Goal: Information Seeking & Learning: Learn about a topic

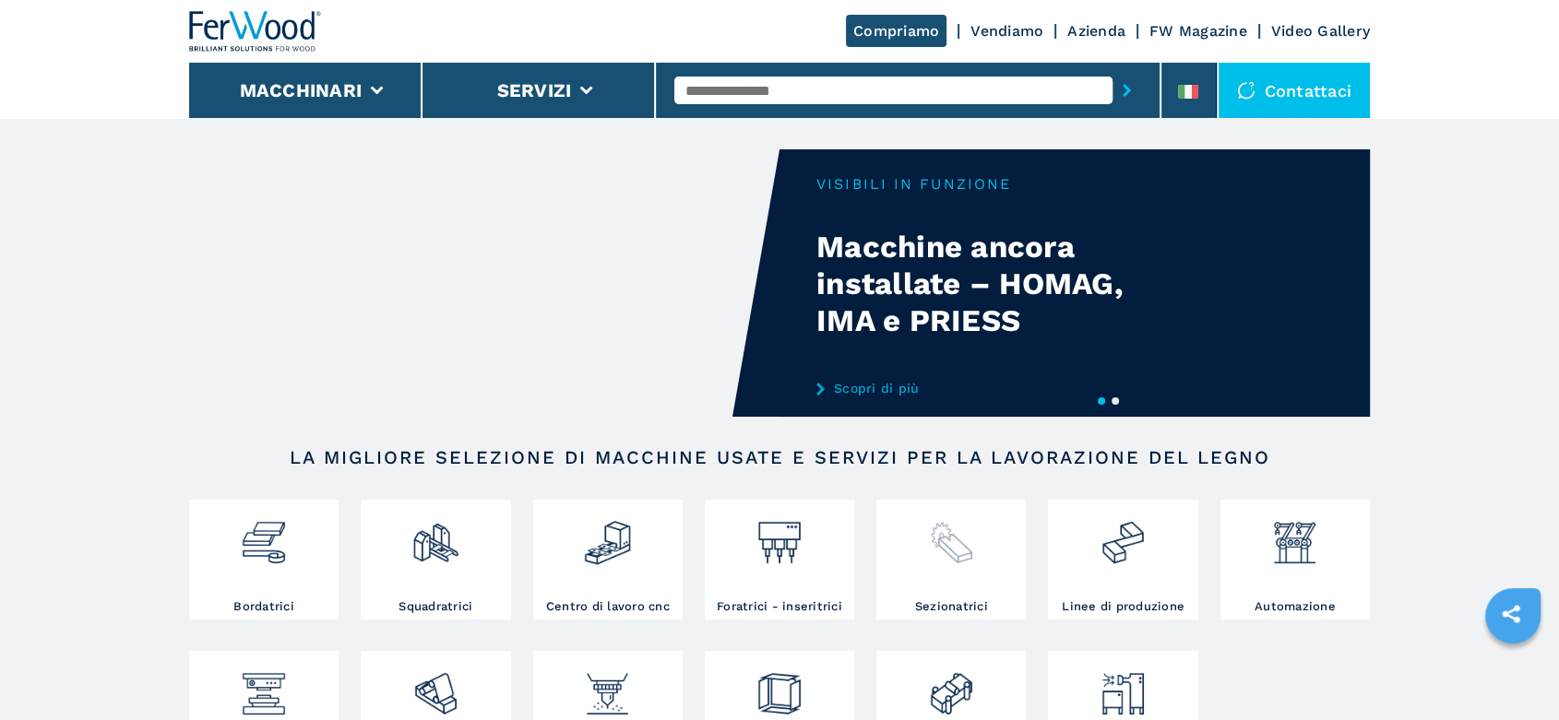
click at [969, 561] on img at bounding box center [951, 535] width 49 height 63
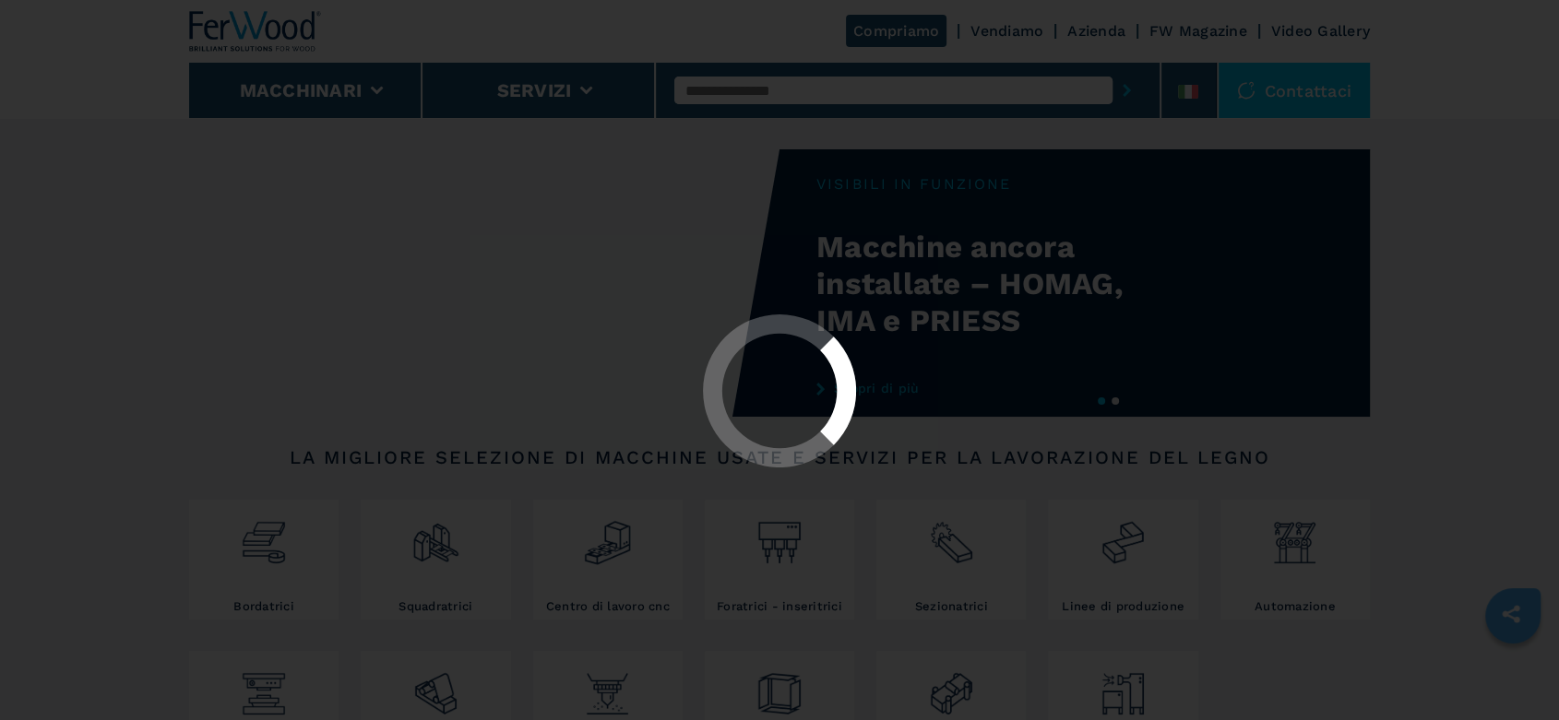
select select "**********"
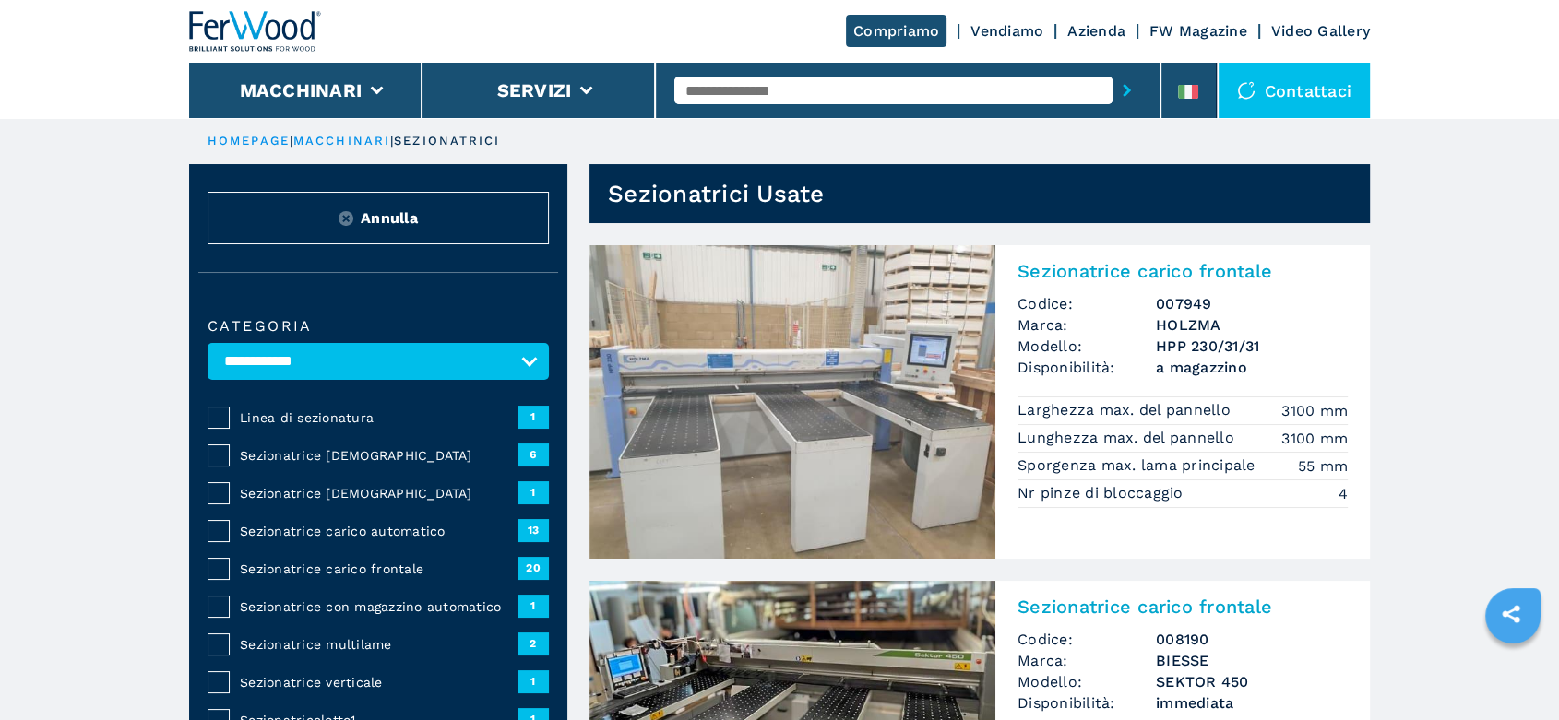
click at [427, 567] on span "Sezionatrice carico frontale" at bounding box center [379, 569] width 278 height 18
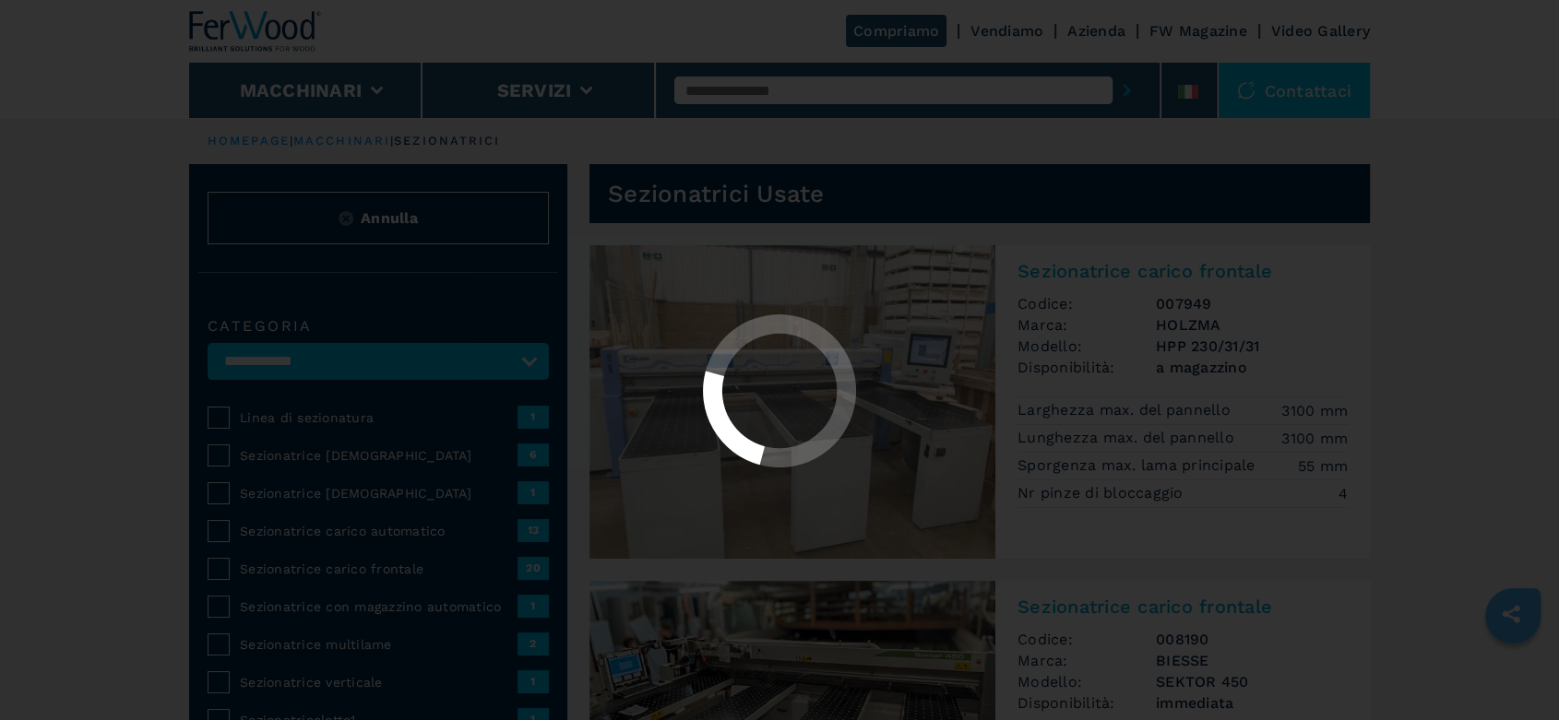
select select "**********"
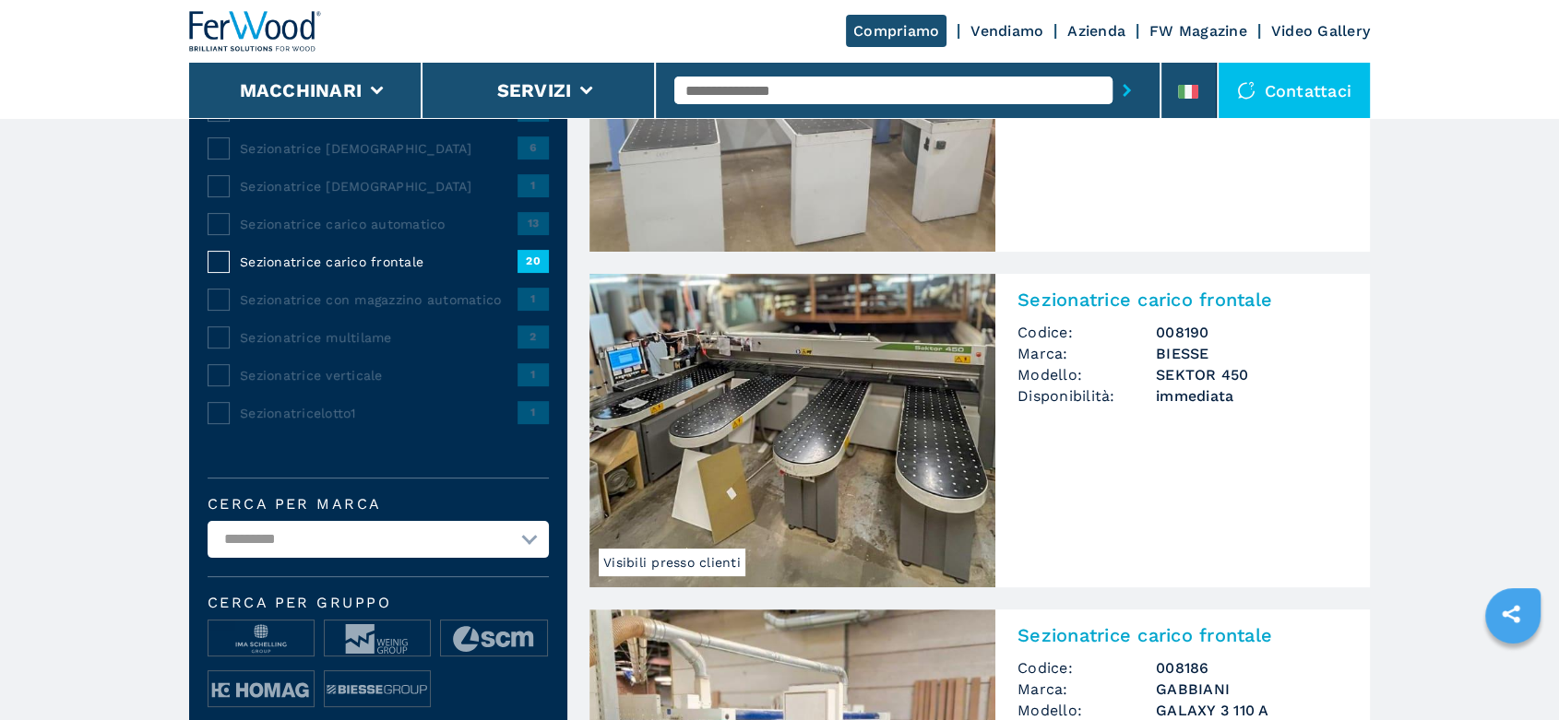
scroll to position [409, 0]
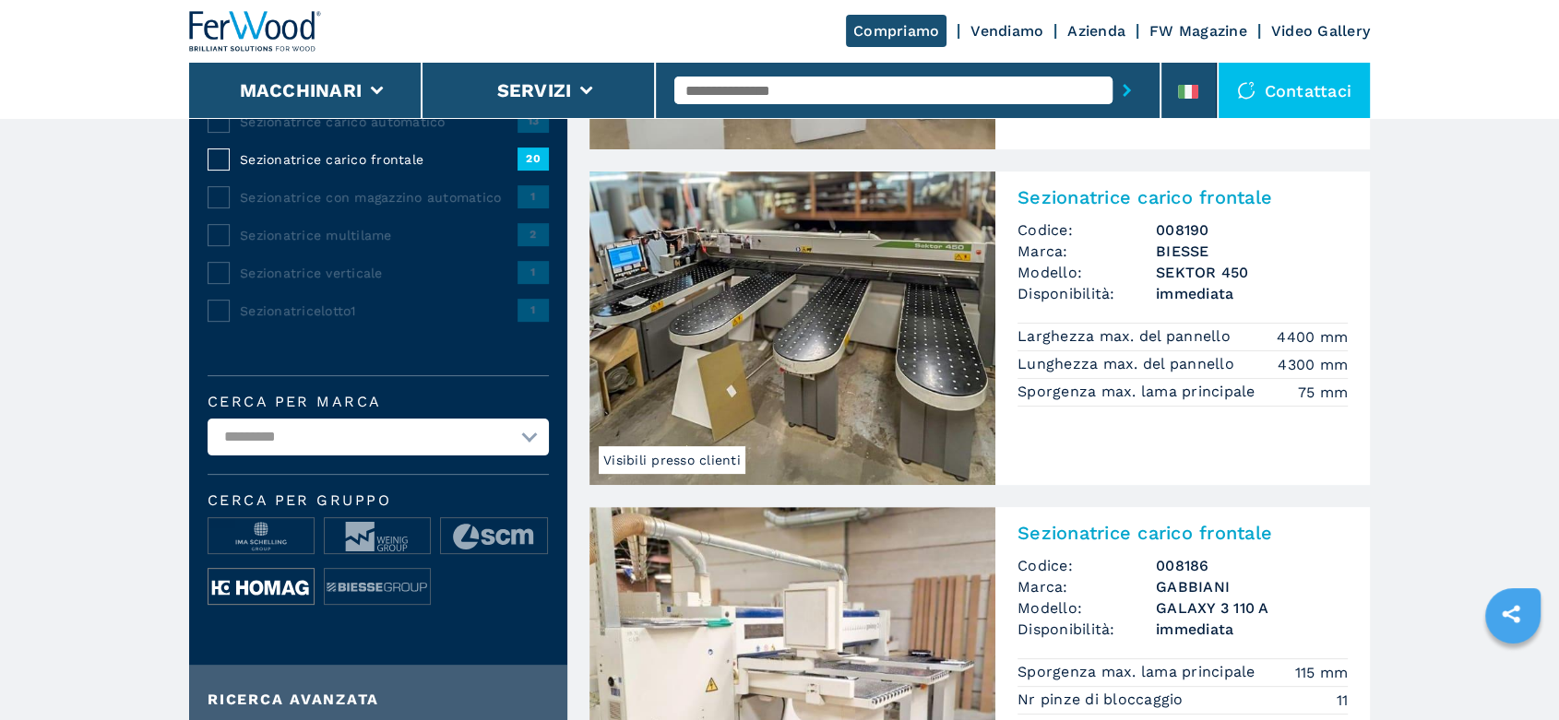
click at [267, 588] on img at bounding box center [260, 587] width 105 height 37
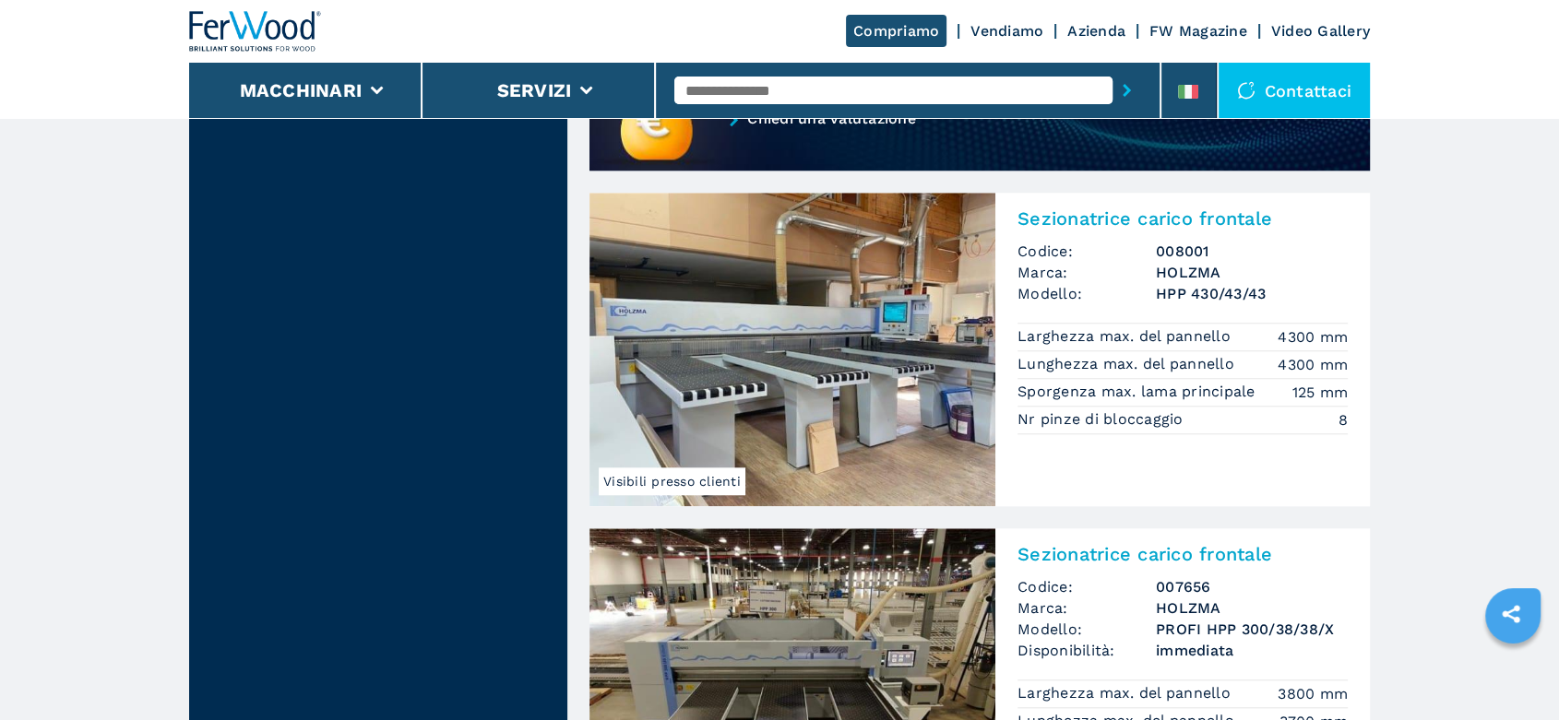
scroll to position [1434, 0]
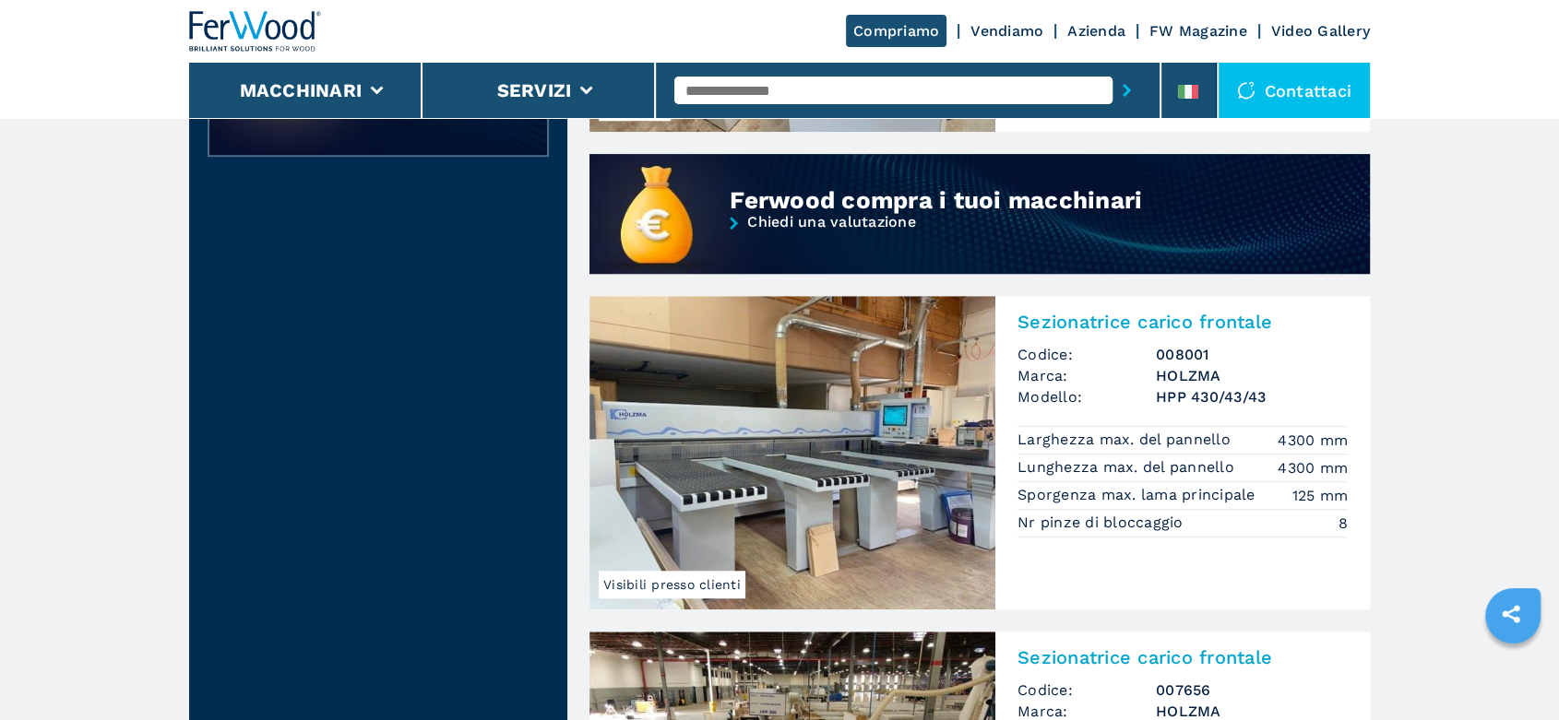
click at [1211, 459] on p "Lunghezza max. del pannello" at bounding box center [1127, 467] width 221 height 20
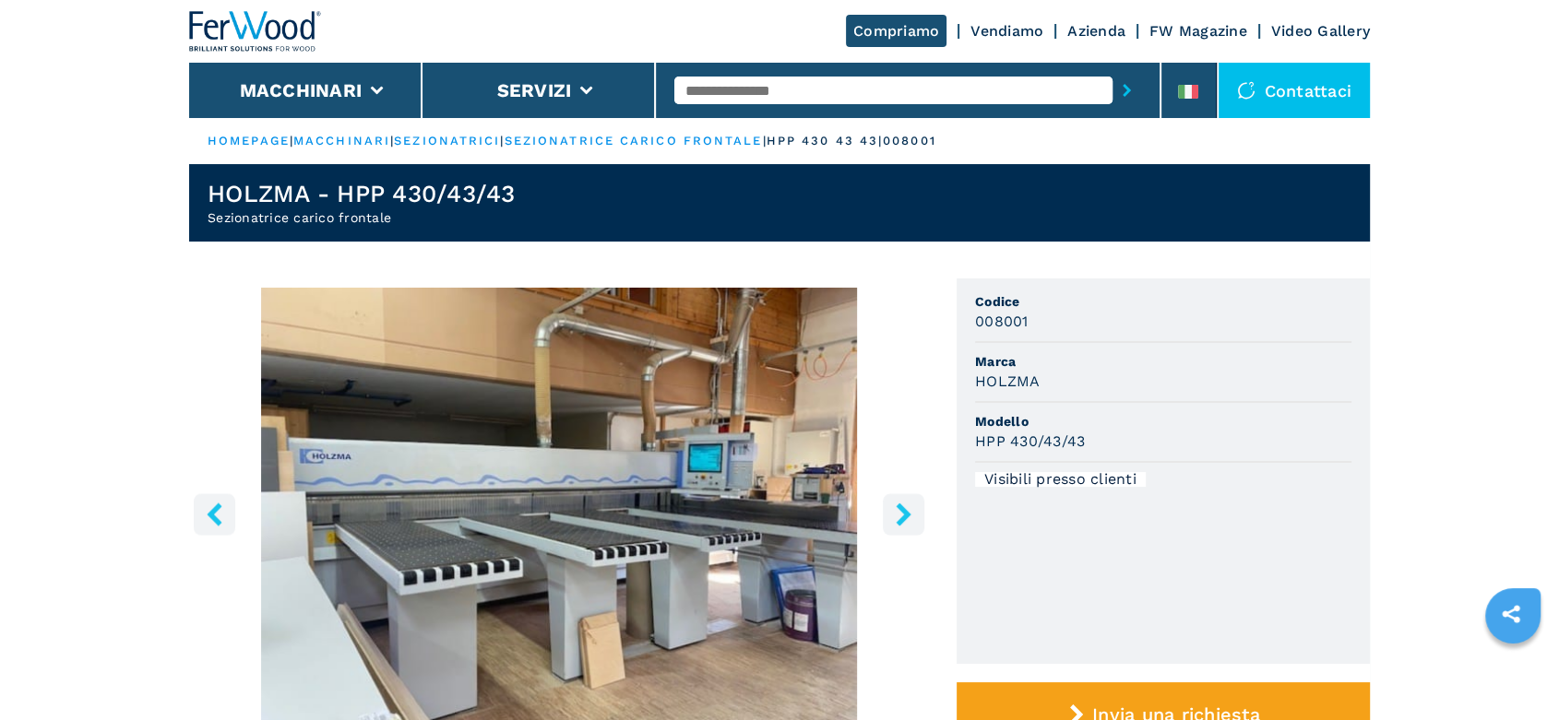
scroll to position [512, 0]
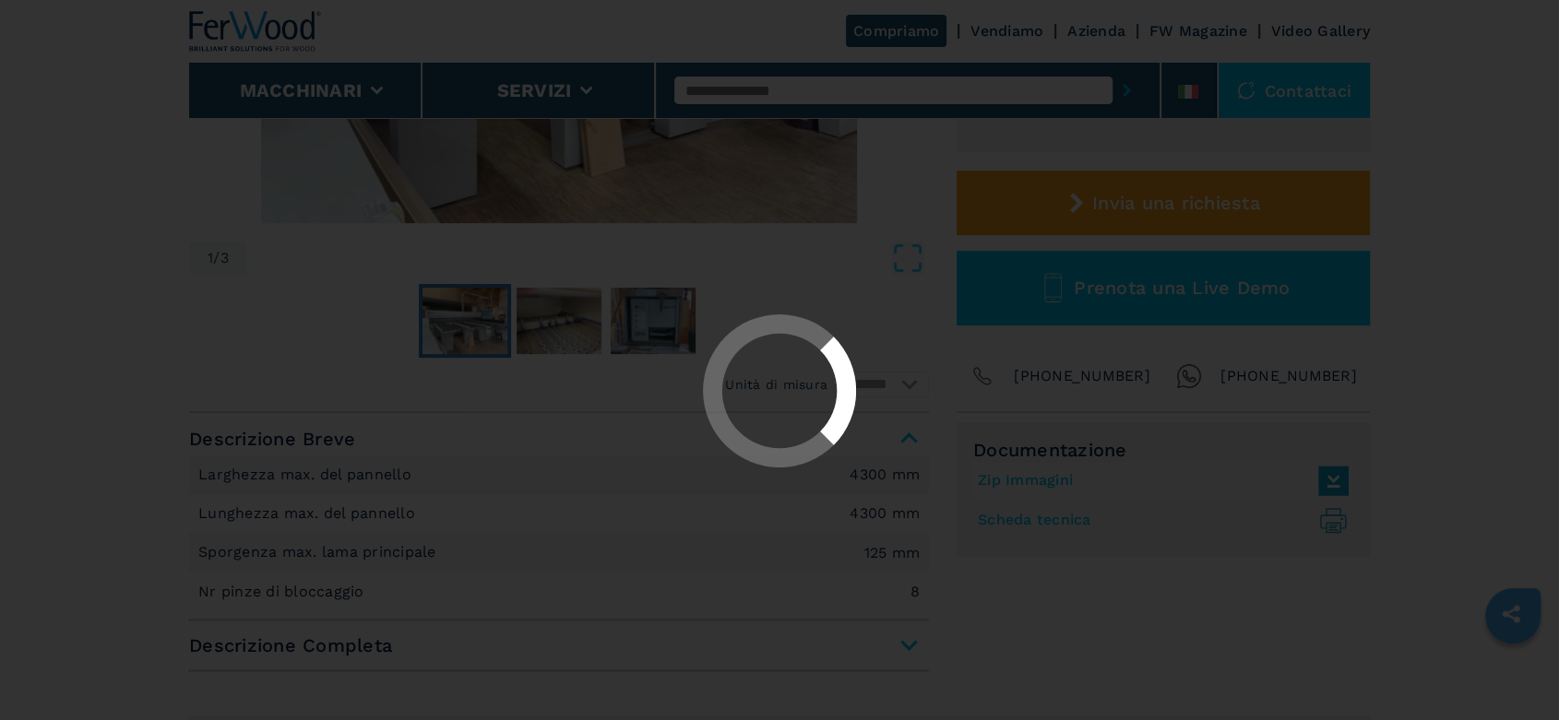
select select "**********"
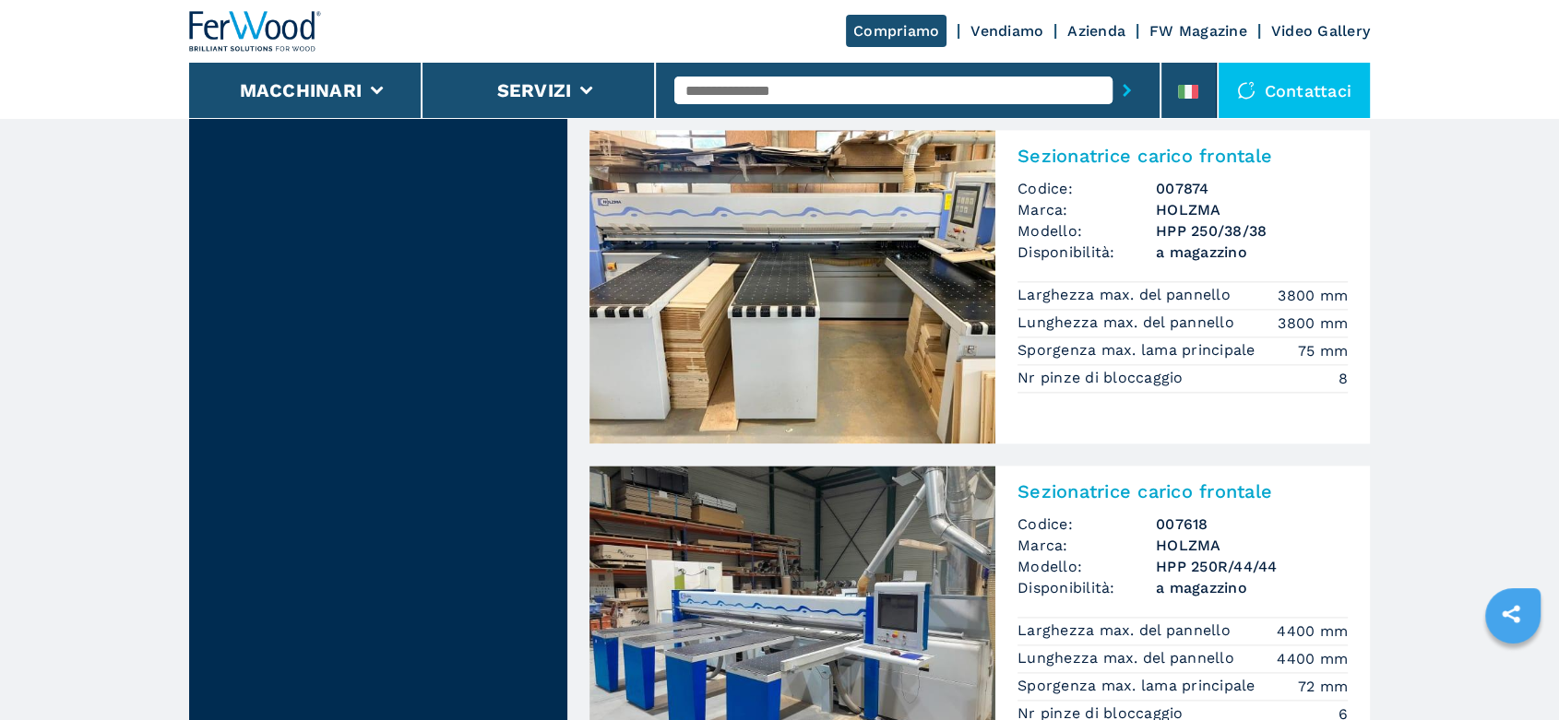
scroll to position [2459, 0]
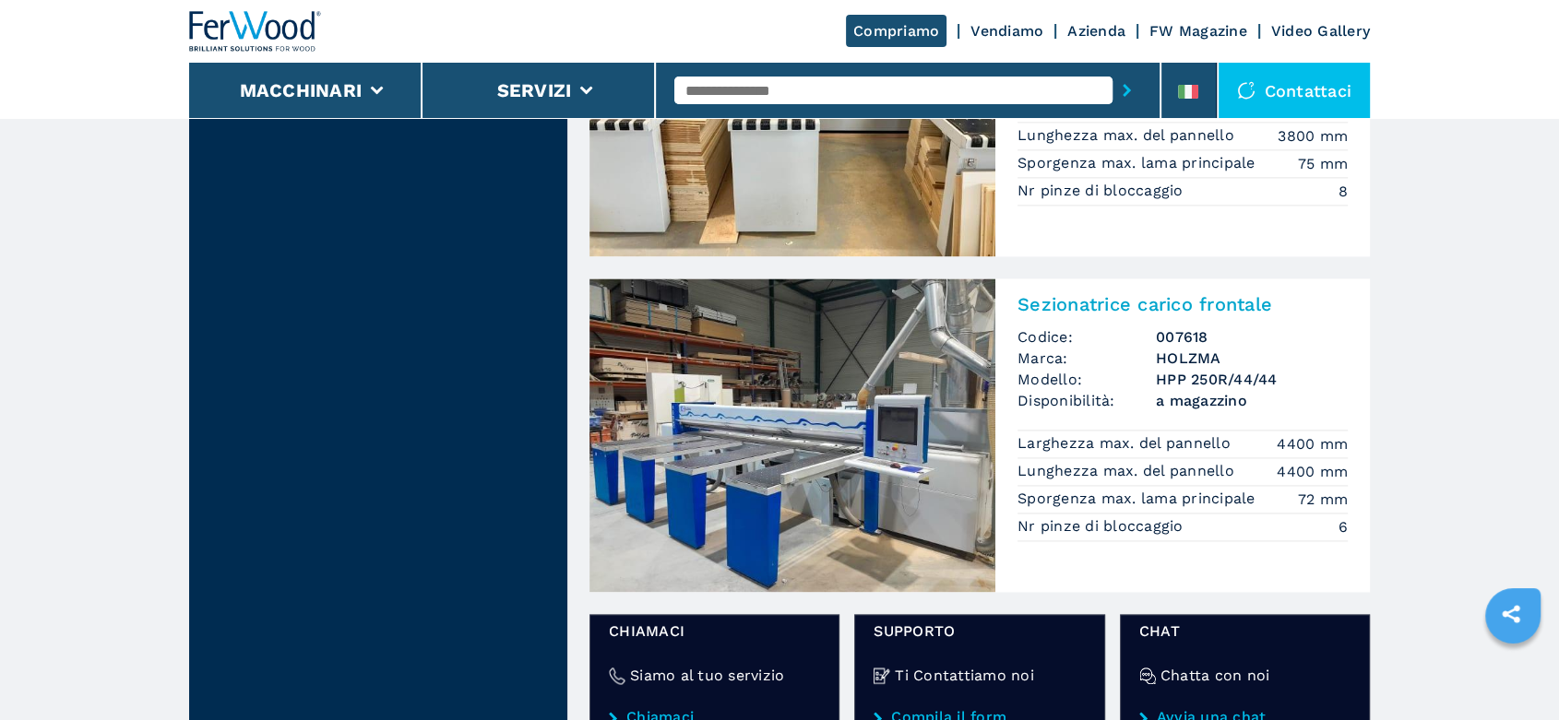
click at [1203, 388] on h3 "HPP 250R/44/44" at bounding box center [1252, 379] width 192 height 21
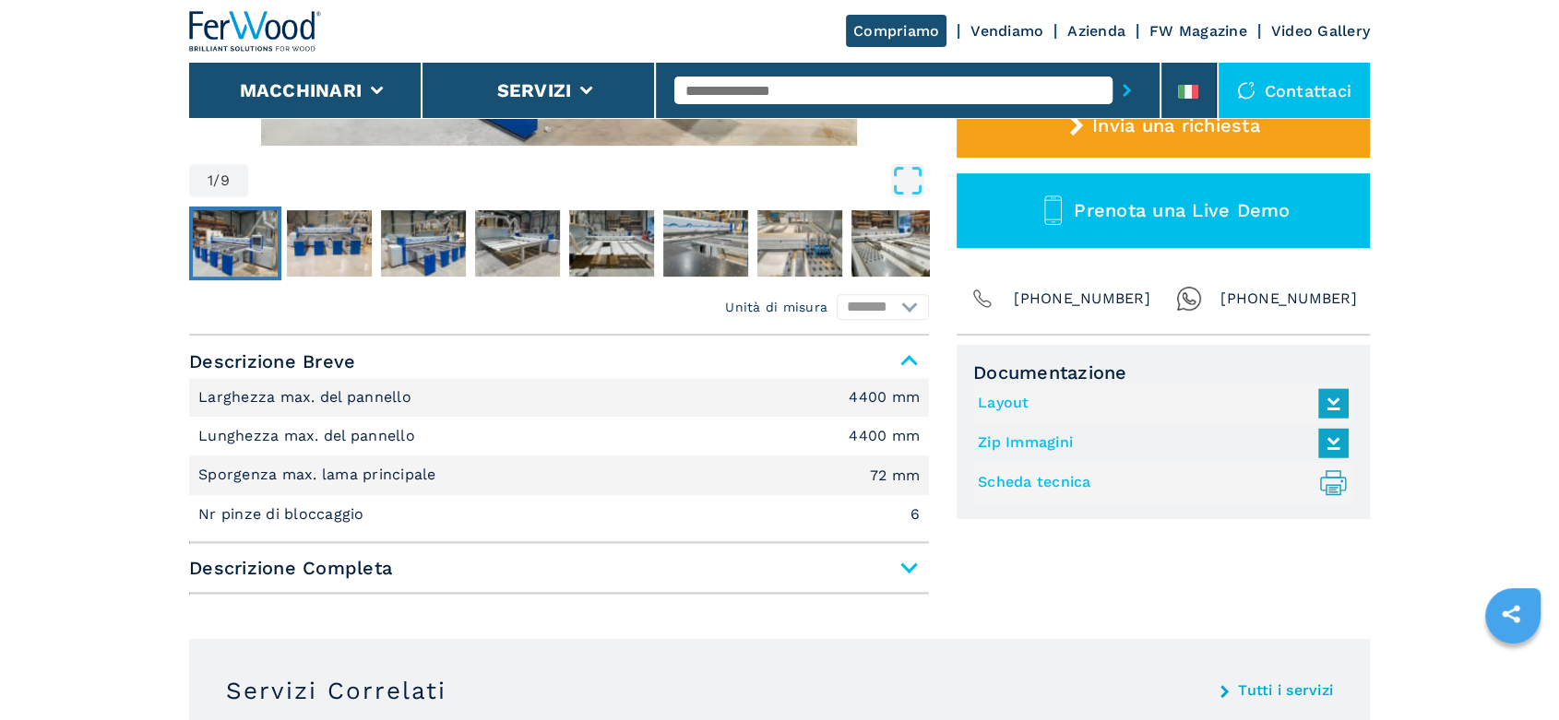
scroll to position [717, 0]
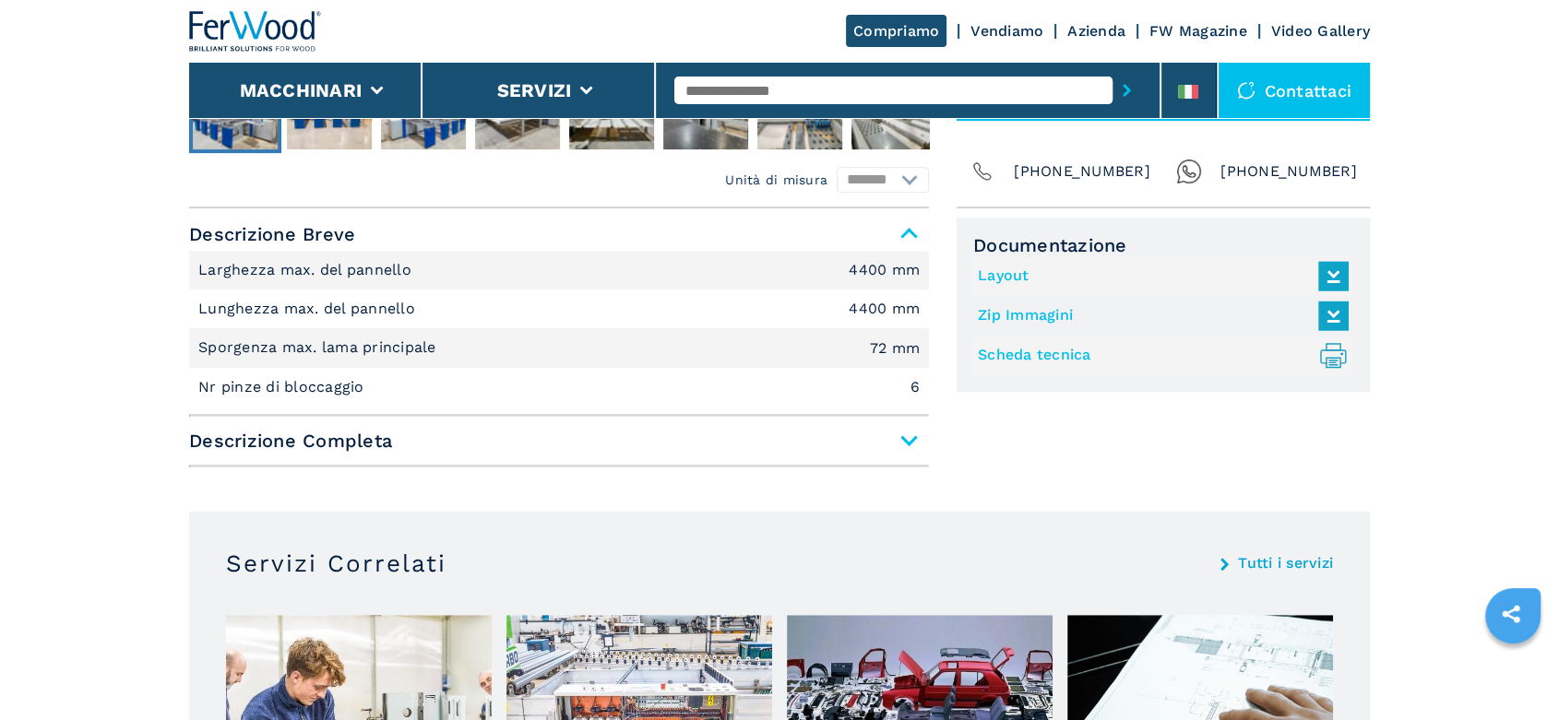
click at [908, 445] on span "Descrizione Completa" at bounding box center [559, 440] width 740 height 33
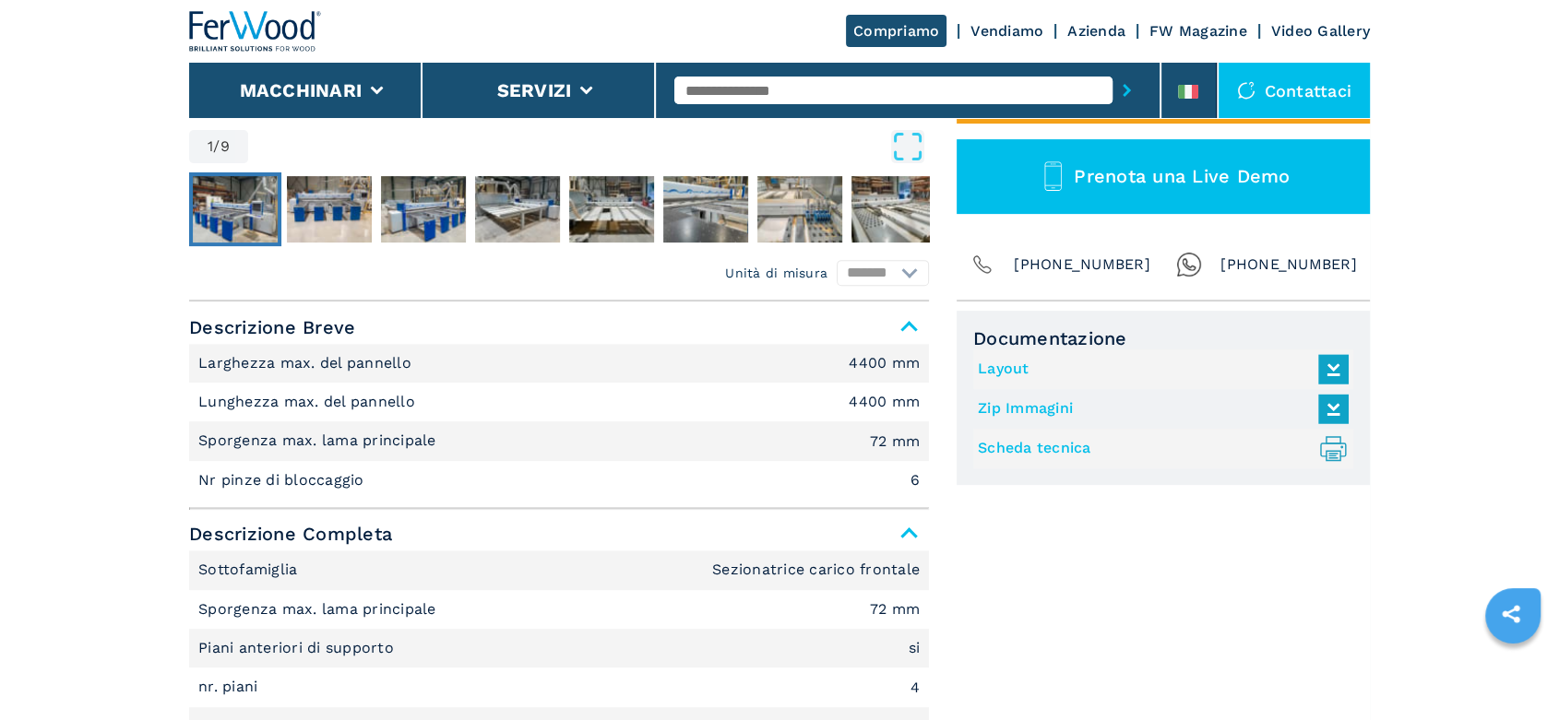
scroll to position [614, 0]
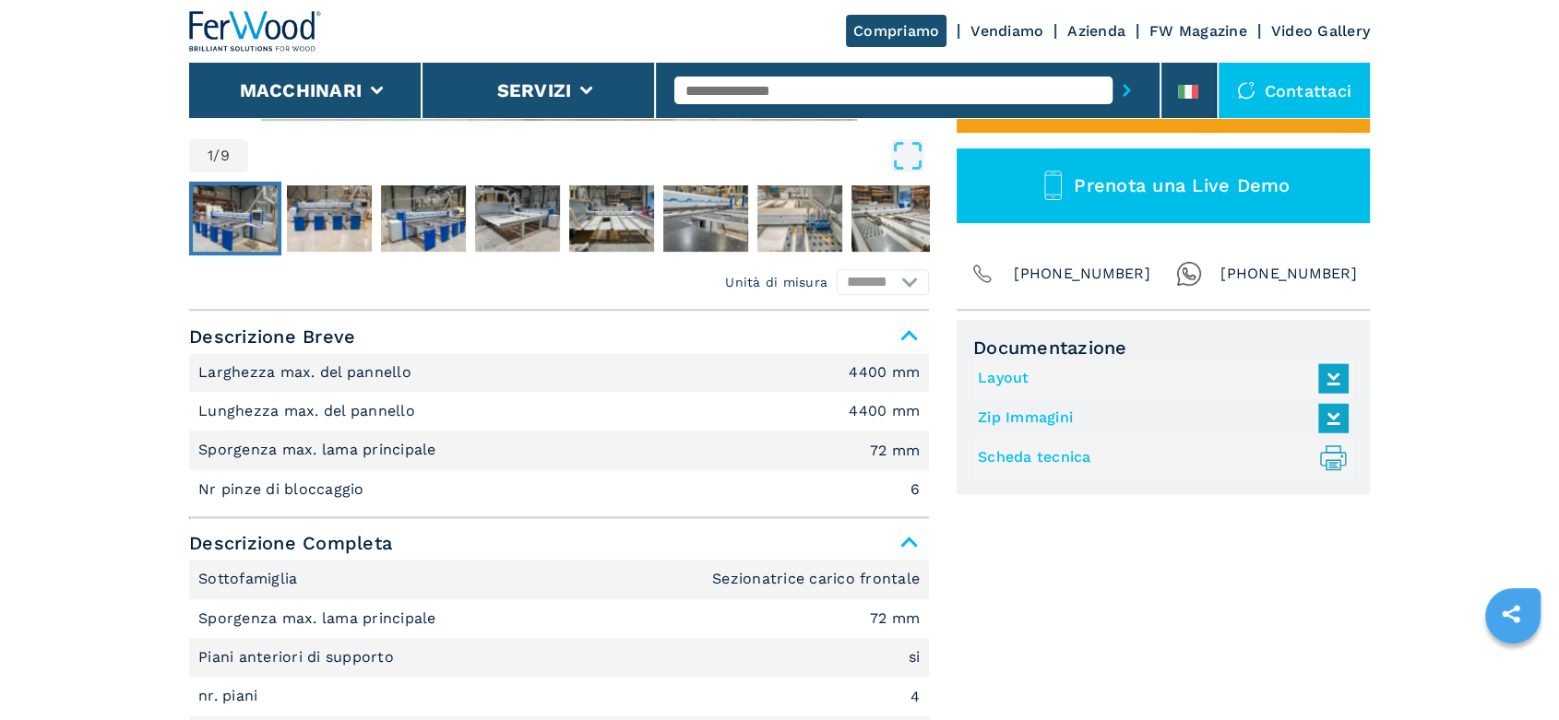
click at [1004, 377] on link "Layout" at bounding box center [1159, 378] width 362 height 30
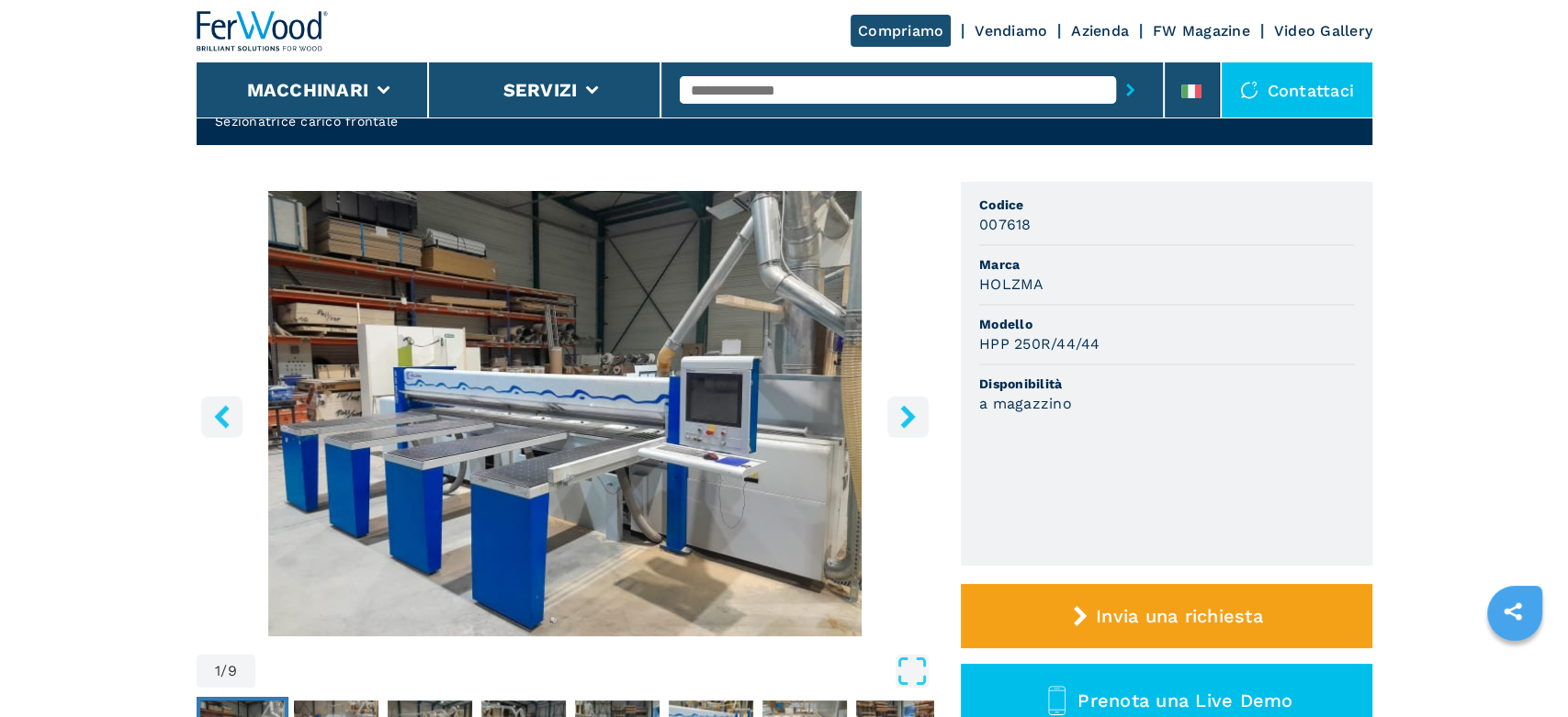
scroll to position [0, 0]
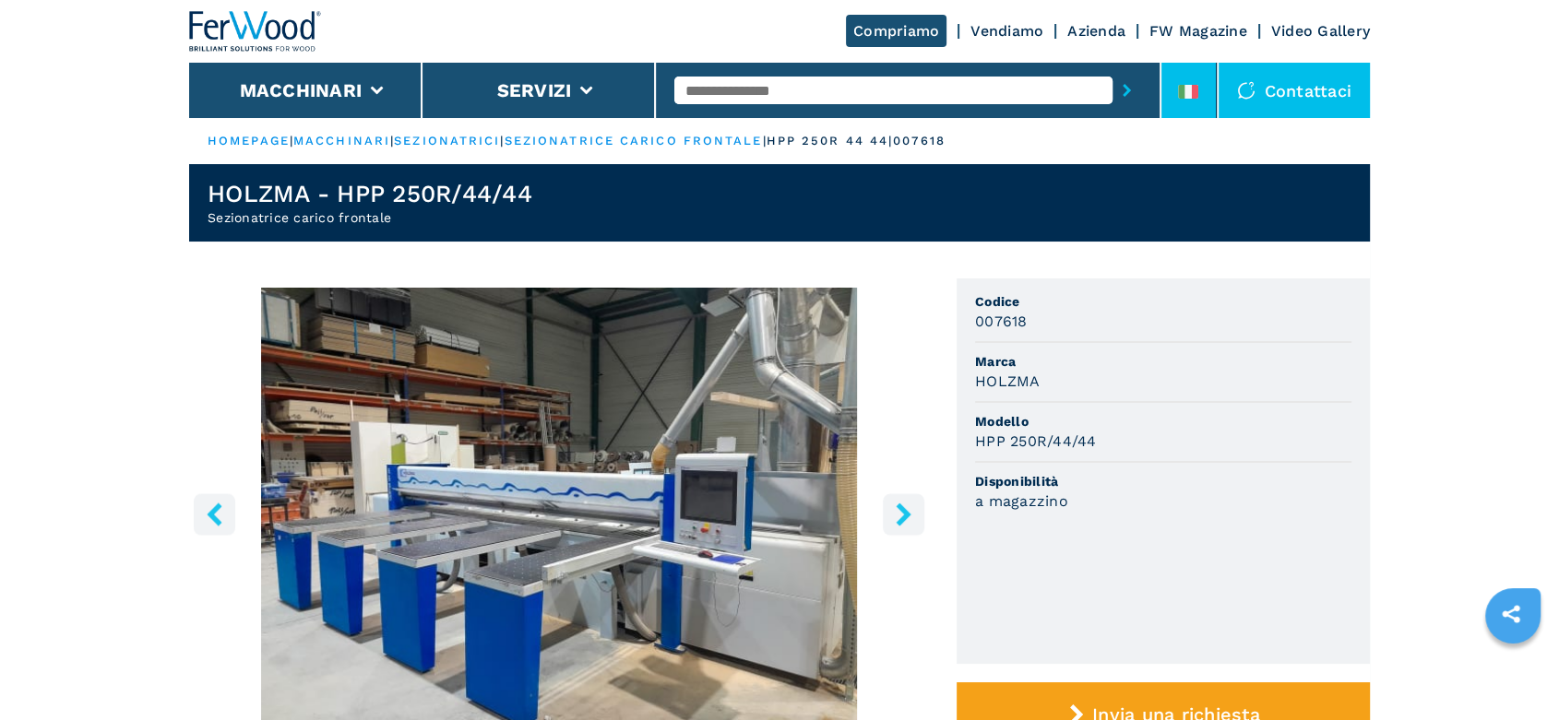
click at [1200, 73] on li at bounding box center [1188, 90] width 55 height 55
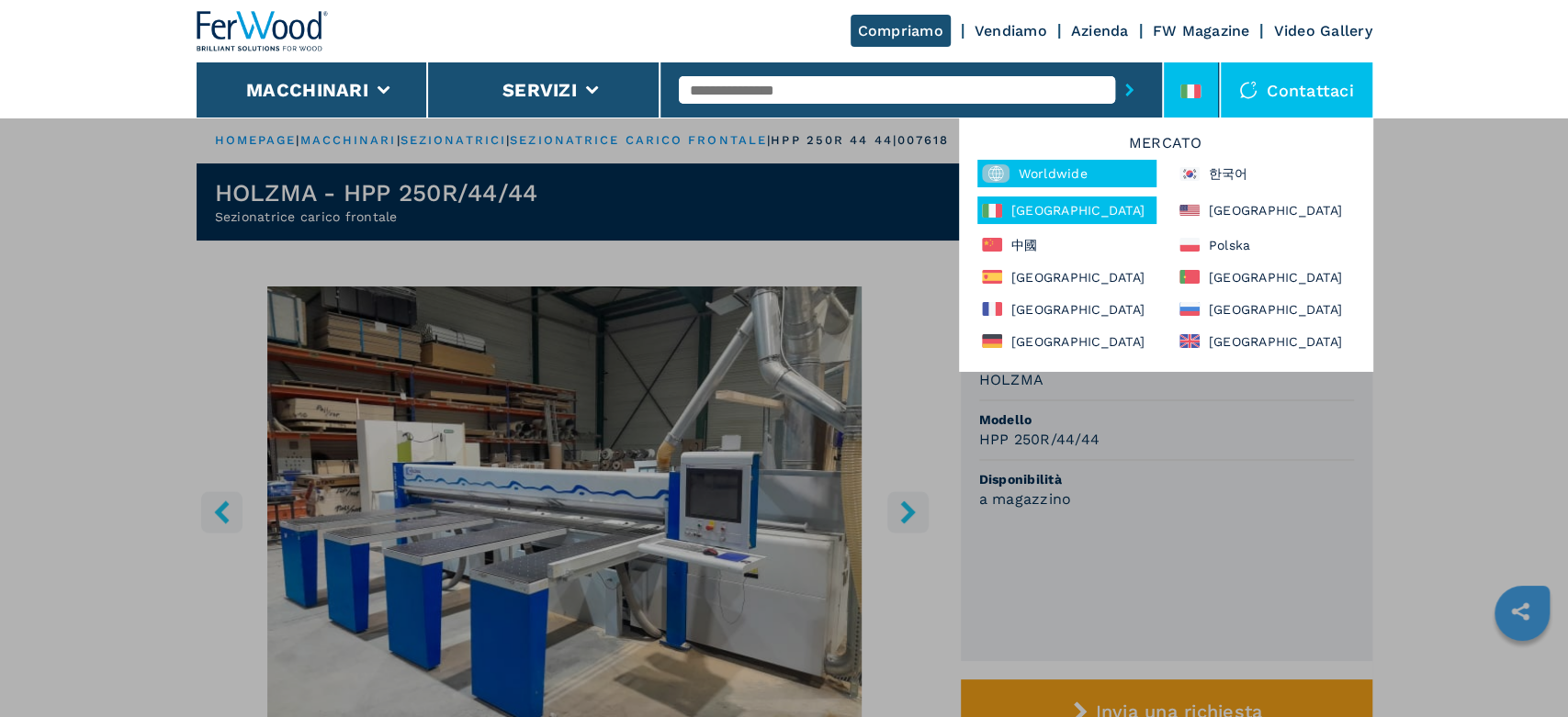
click at [1050, 170] on div "Worldwide" at bounding box center [1067, 173] width 179 height 28
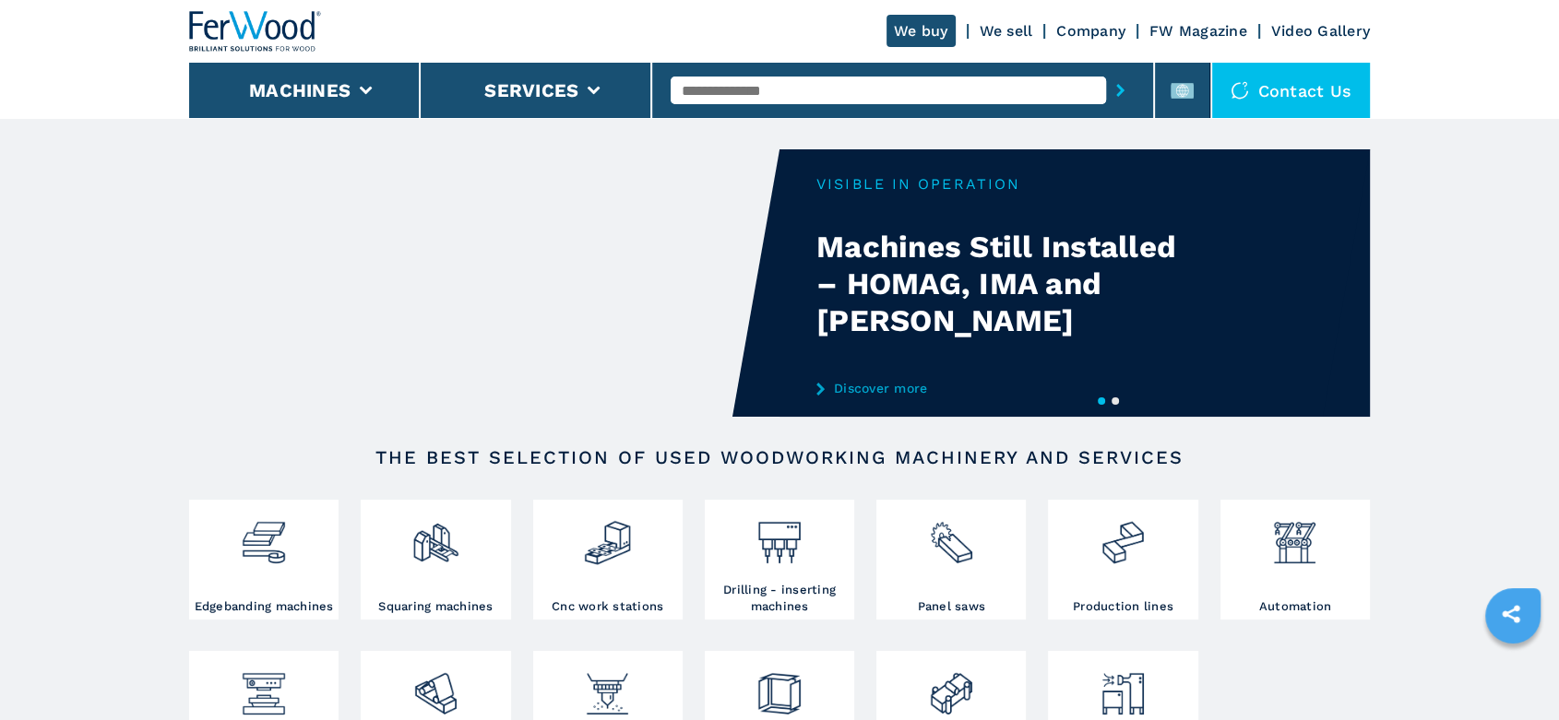
click at [709, 92] on input "text" at bounding box center [887, 91] width 434 height 28
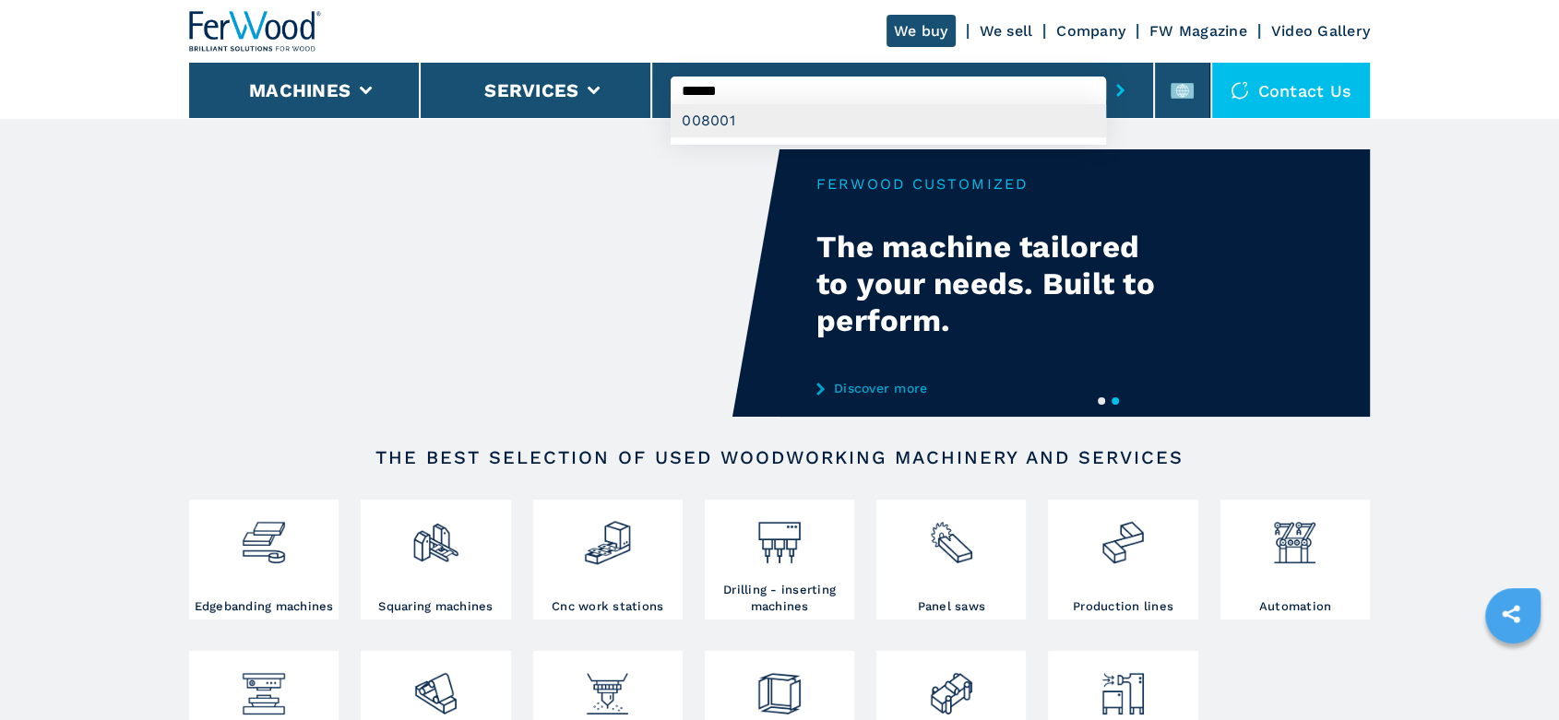
type input "******"
click at [726, 116] on div "008001" at bounding box center [887, 120] width 434 height 33
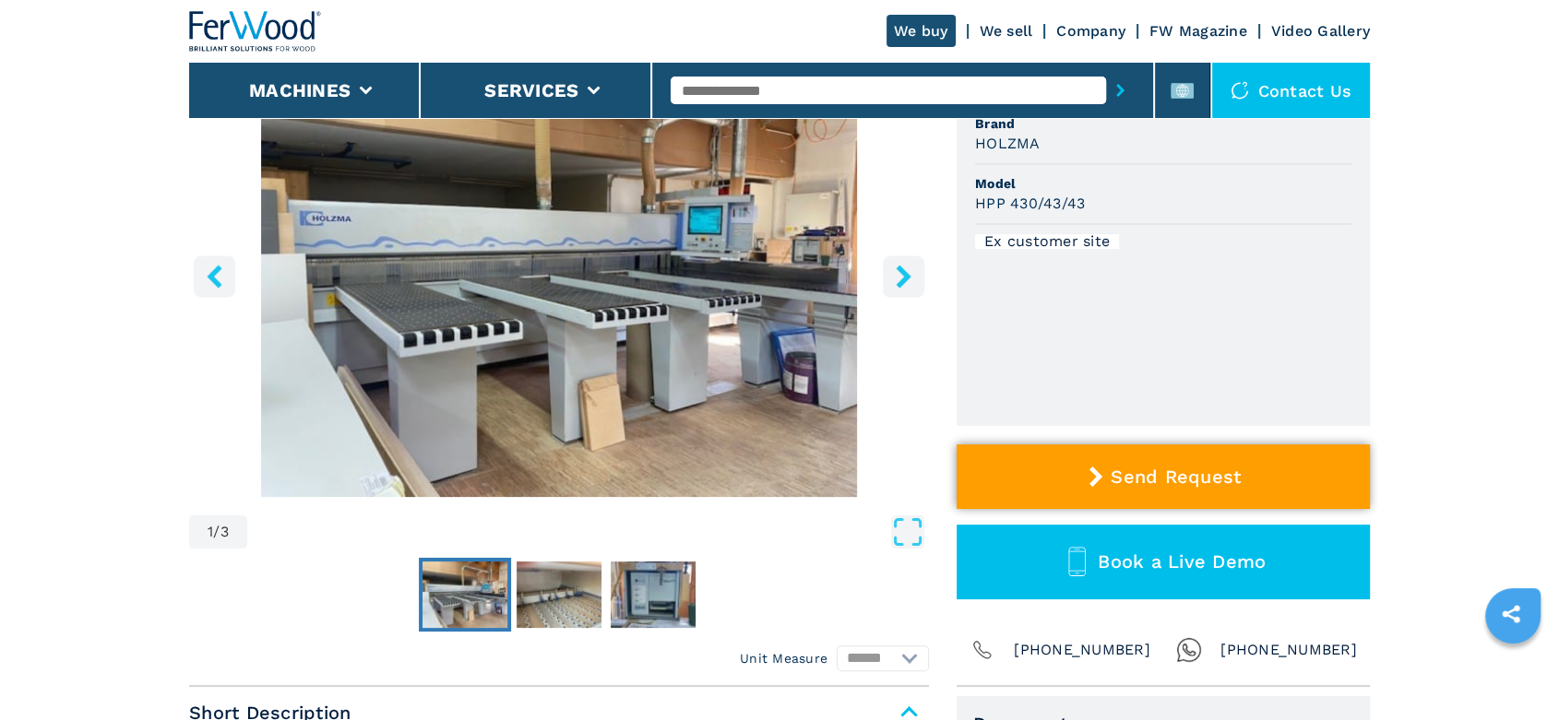
scroll to position [409, 0]
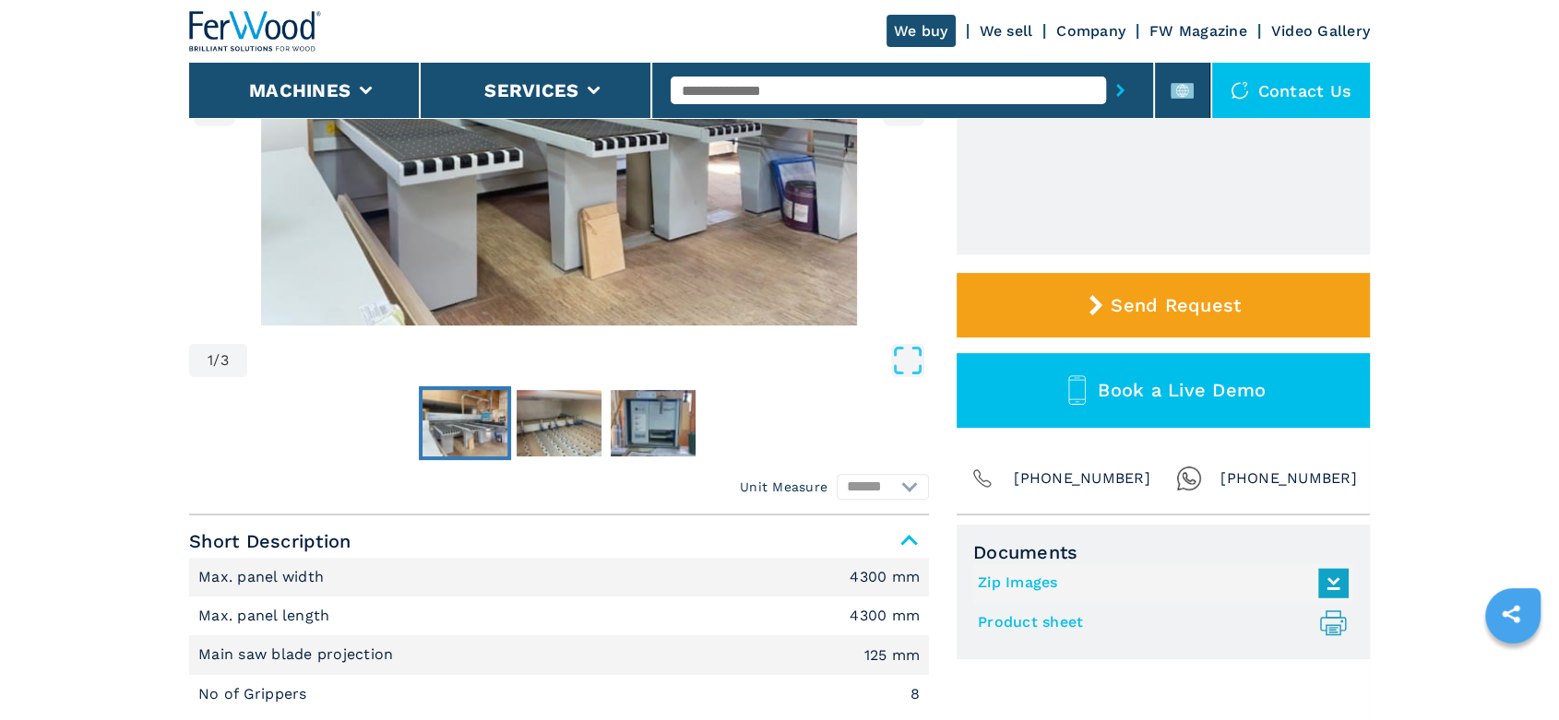
click at [1034, 624] on link "Product sheet .prefix__st0{stroke-linecap:round;stroke-linejoin:round}.prefix__…" at bounding box center [1159, 623] width 362 height 30
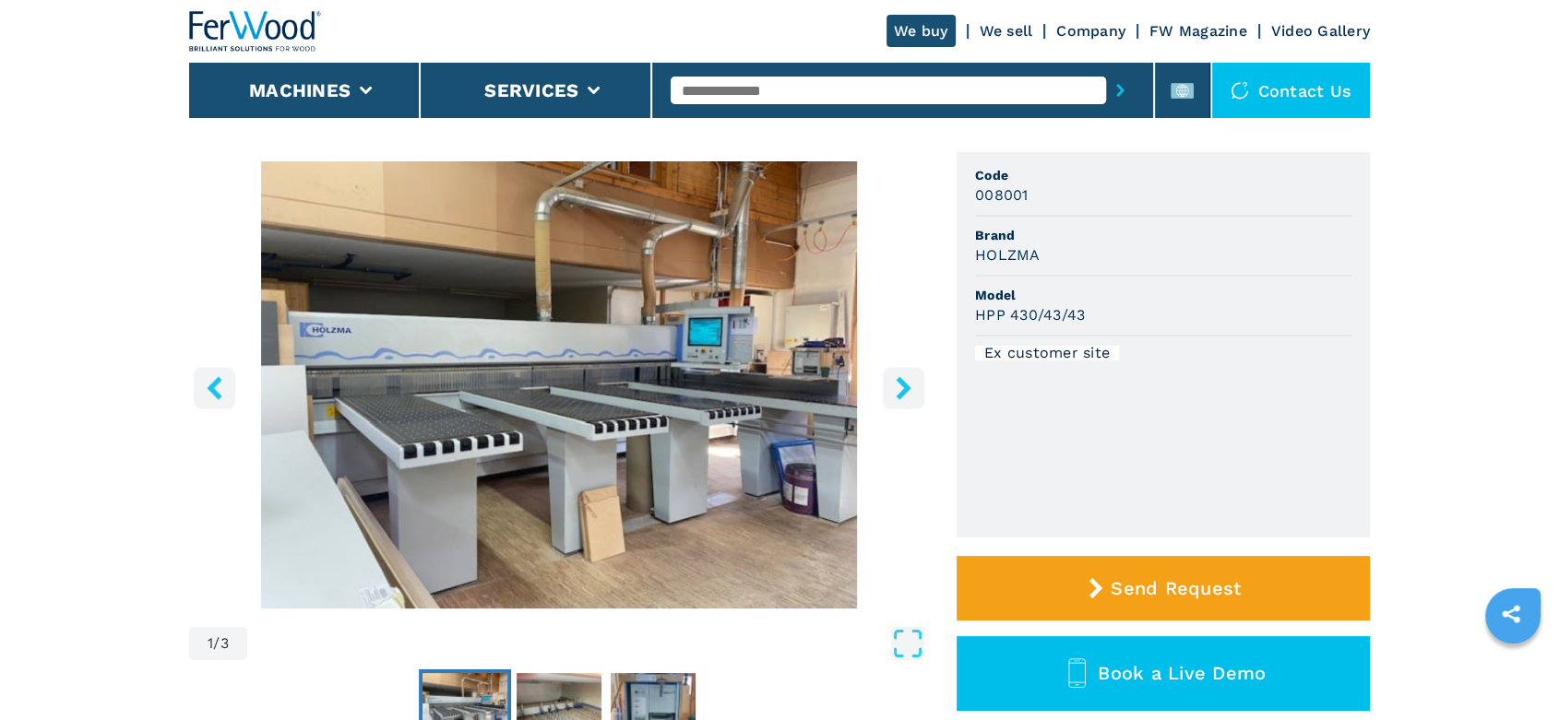
scroll to position [0, 0]
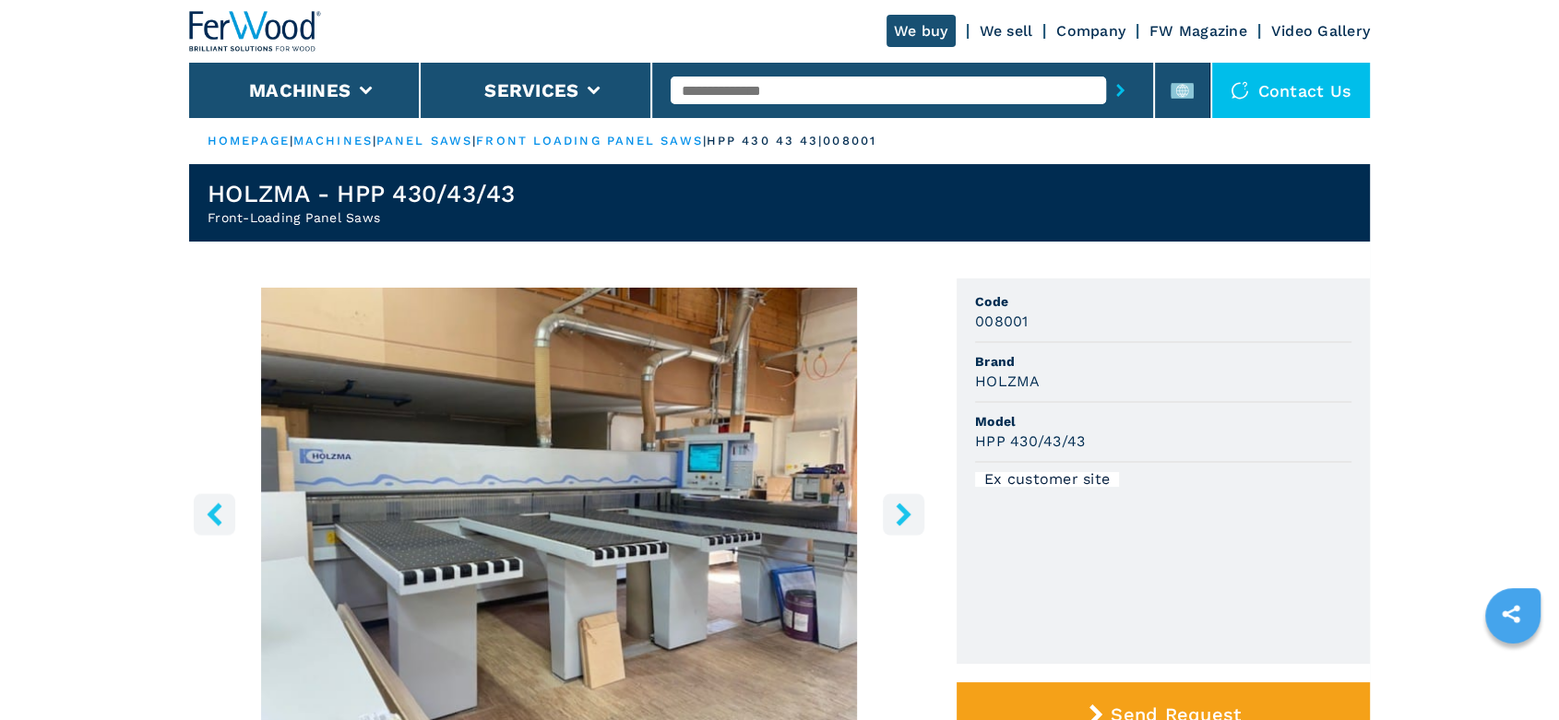
click at [906, 513] on icon "right-button" at bounding box center [903, 514] width 15 height 23
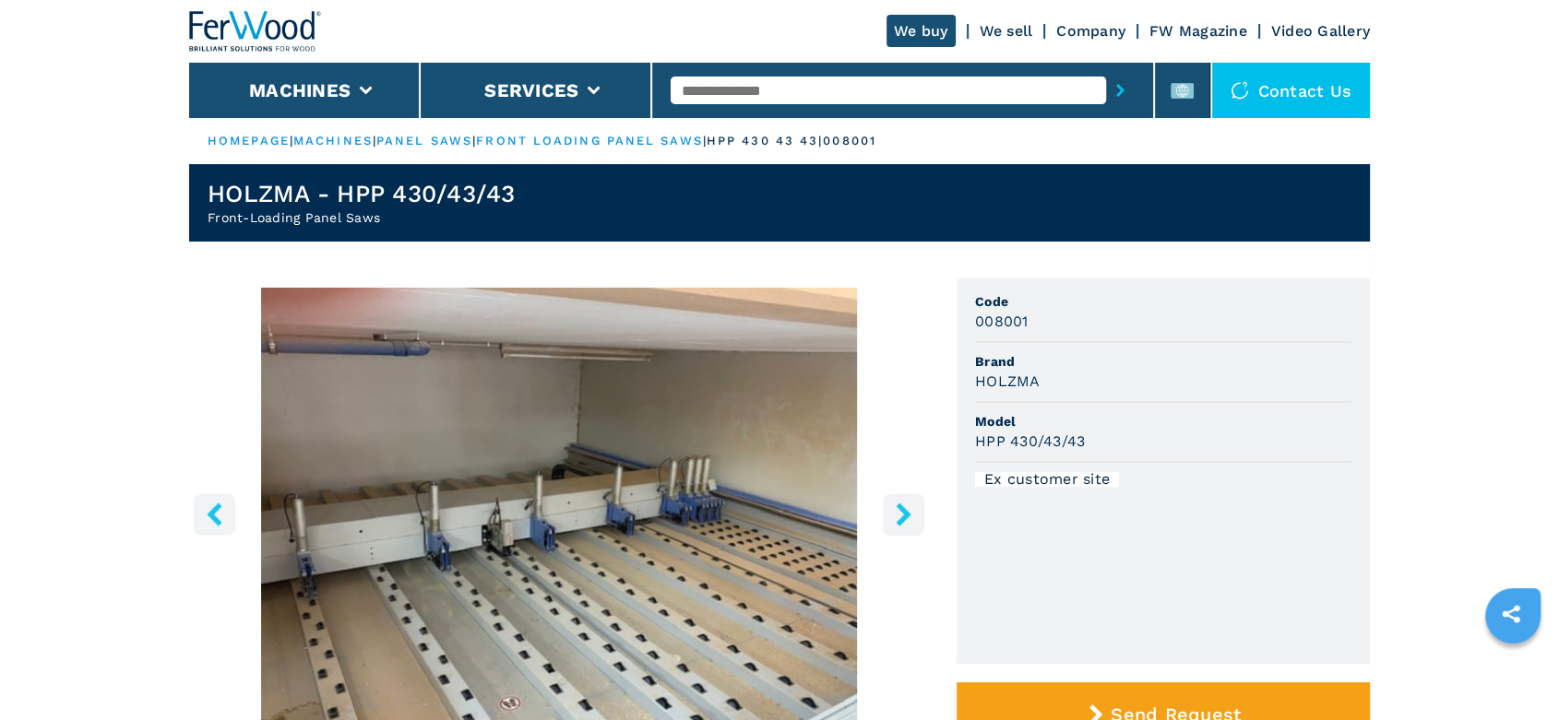
click at [906, 513] on icon "right-button" at bounding box center [903, 514] width 15 height 23
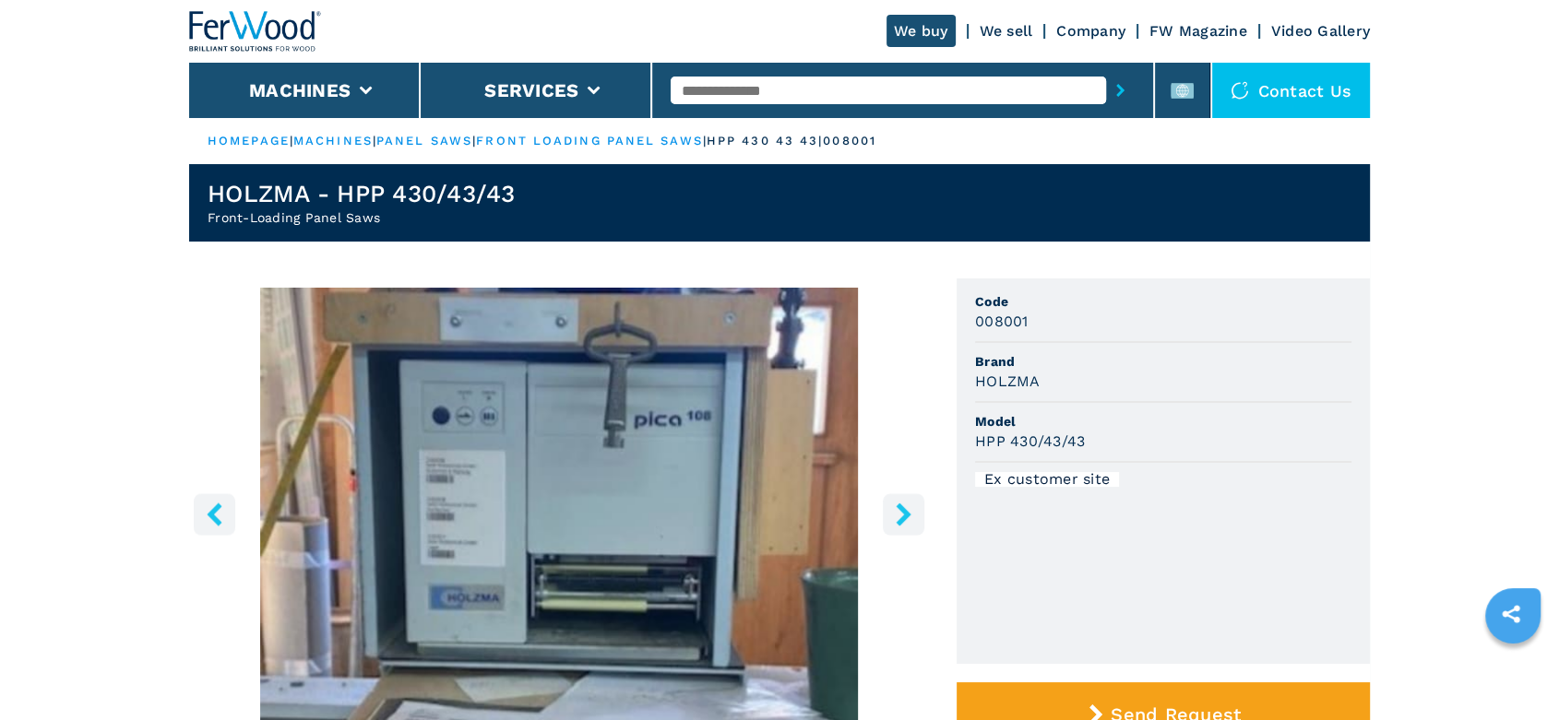
click at [906, 513] on icon "right-button" at bounding box center [903, 514] width 15 height 23
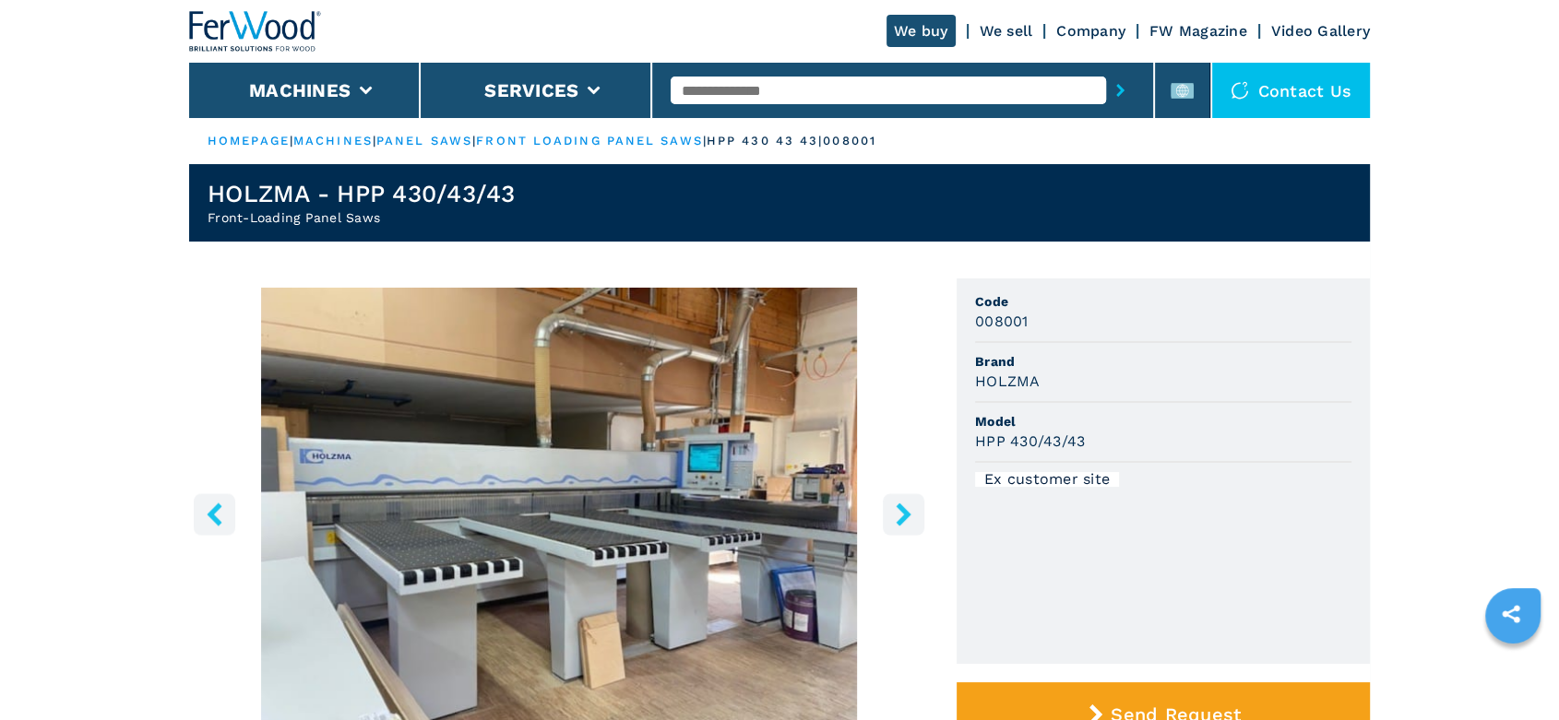
click at [906, 513] on icon "right-button" at bounding box center [903, 514] width 15 height 23
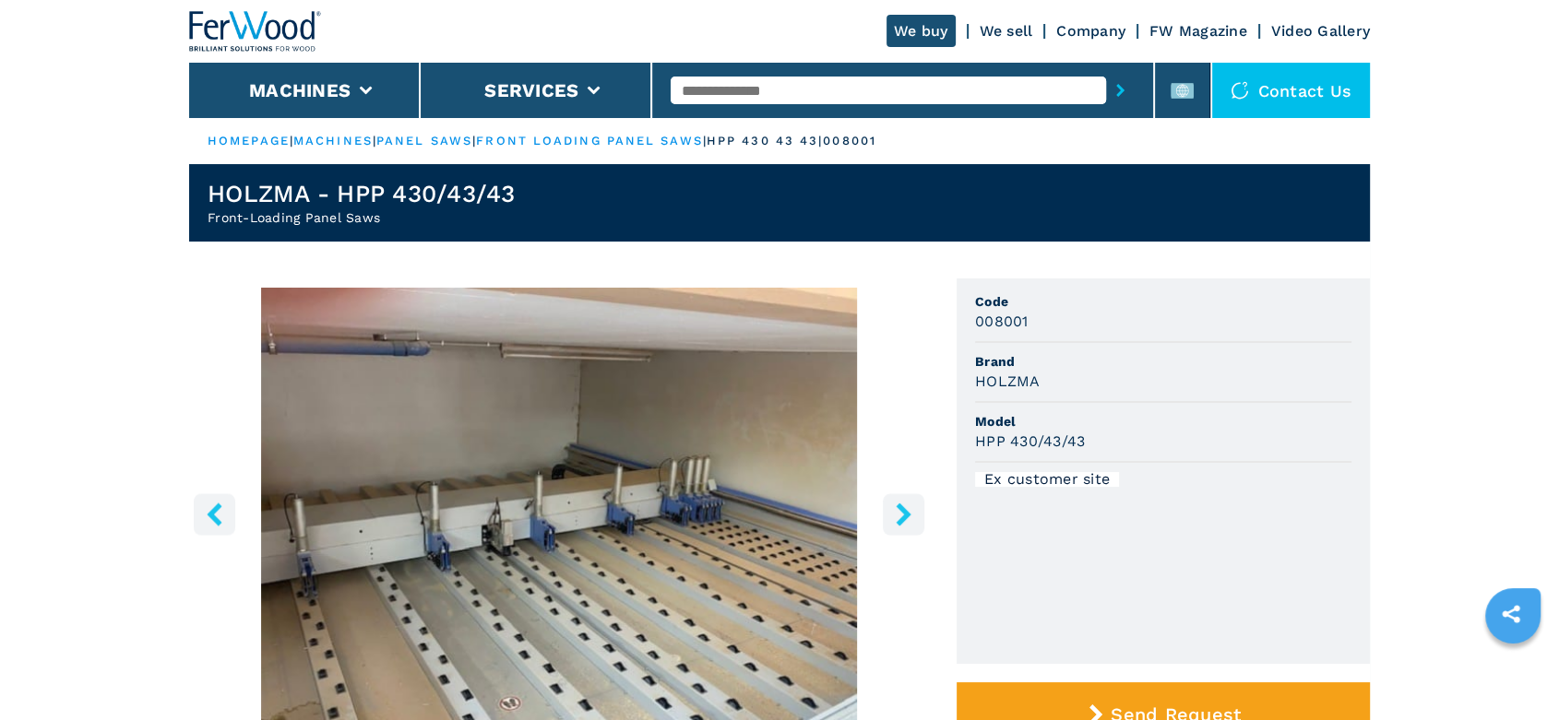
click at [906, 513] on icon "right-button" at bounding box center [903, 514] width 15 height 23
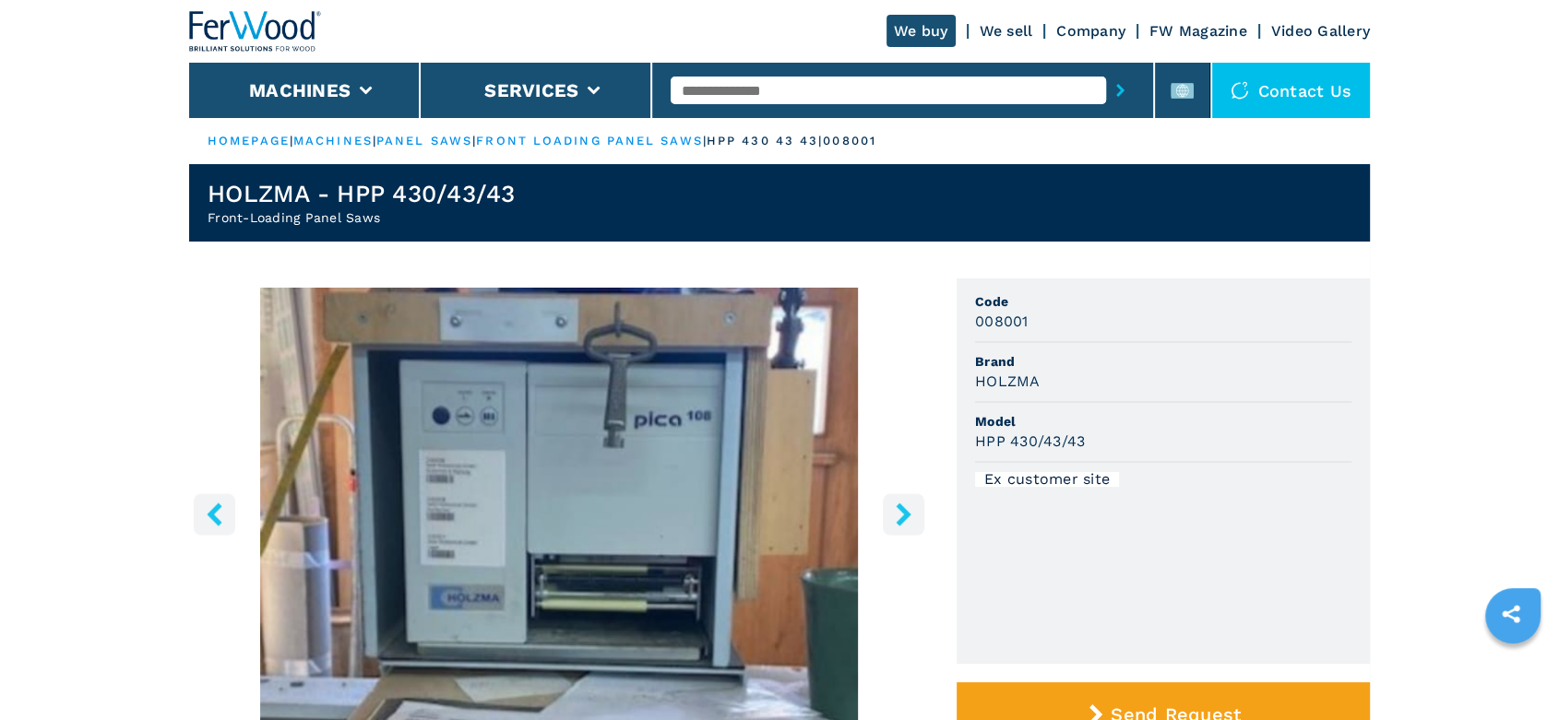
click at [906, 513] on icon "right-button" at bounding box center [903, 514] width 15 height 23
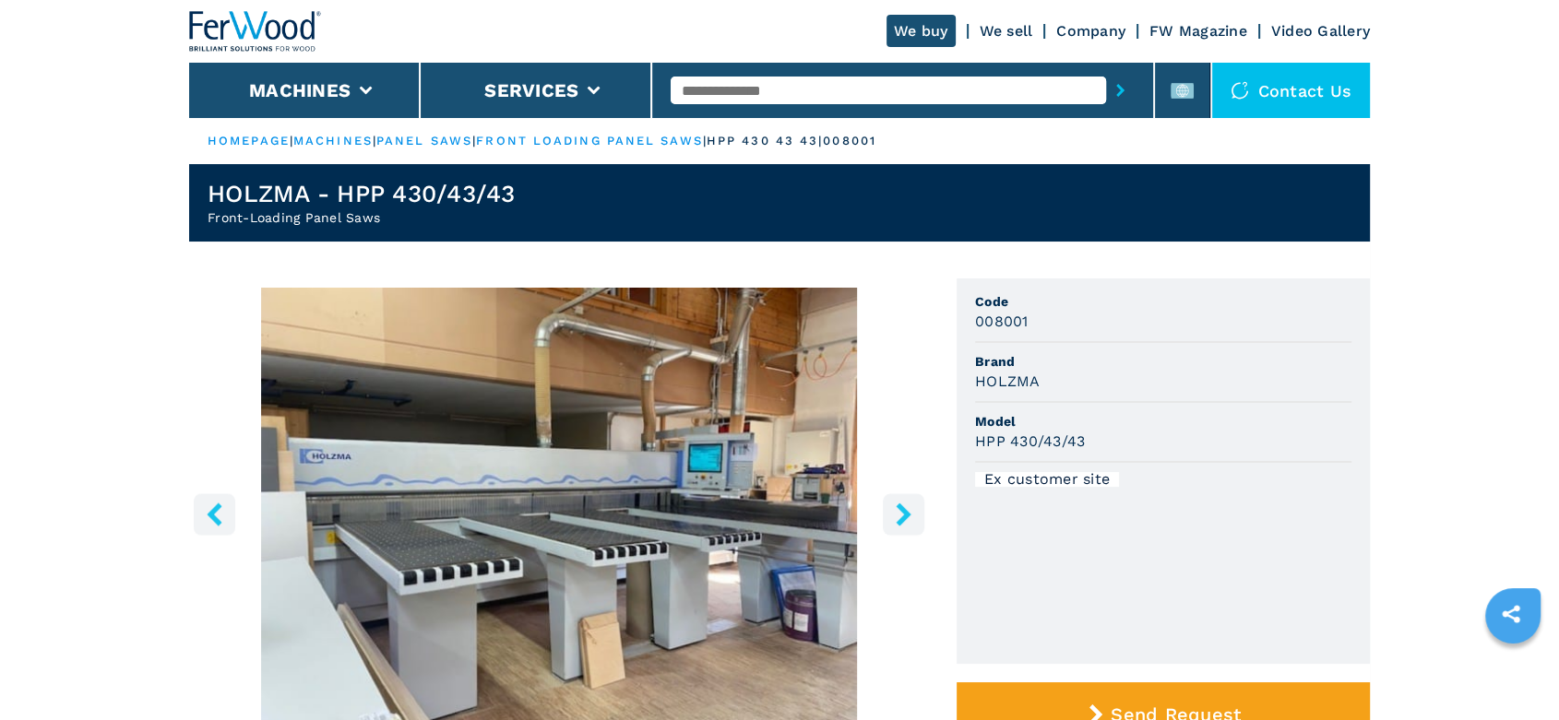
click at [906, 513] on icon "right-button" at bounding box center [903, 514] width 15 height 23
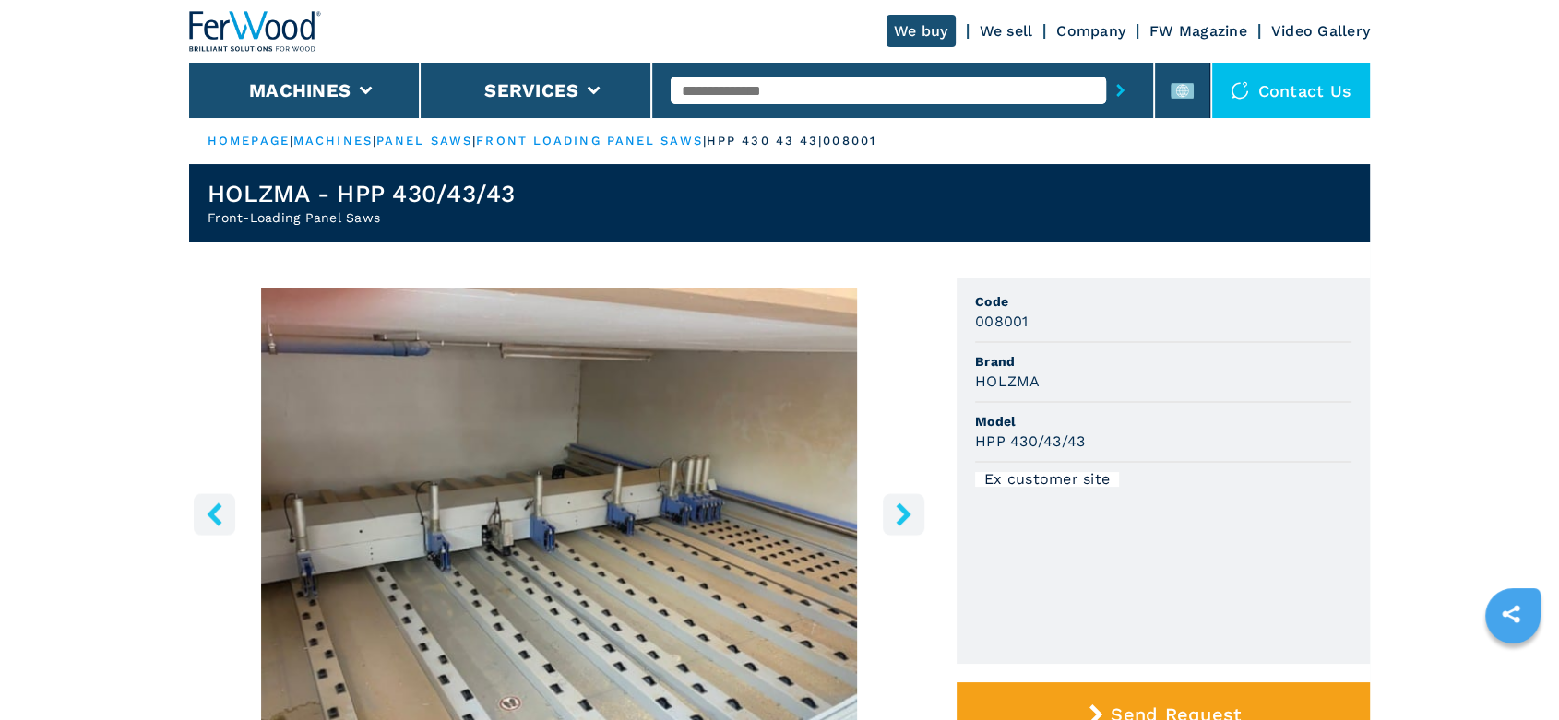
click at [583, 138] on link "front loading panel saws" at bounding box center [589, 141] width 226 height 14
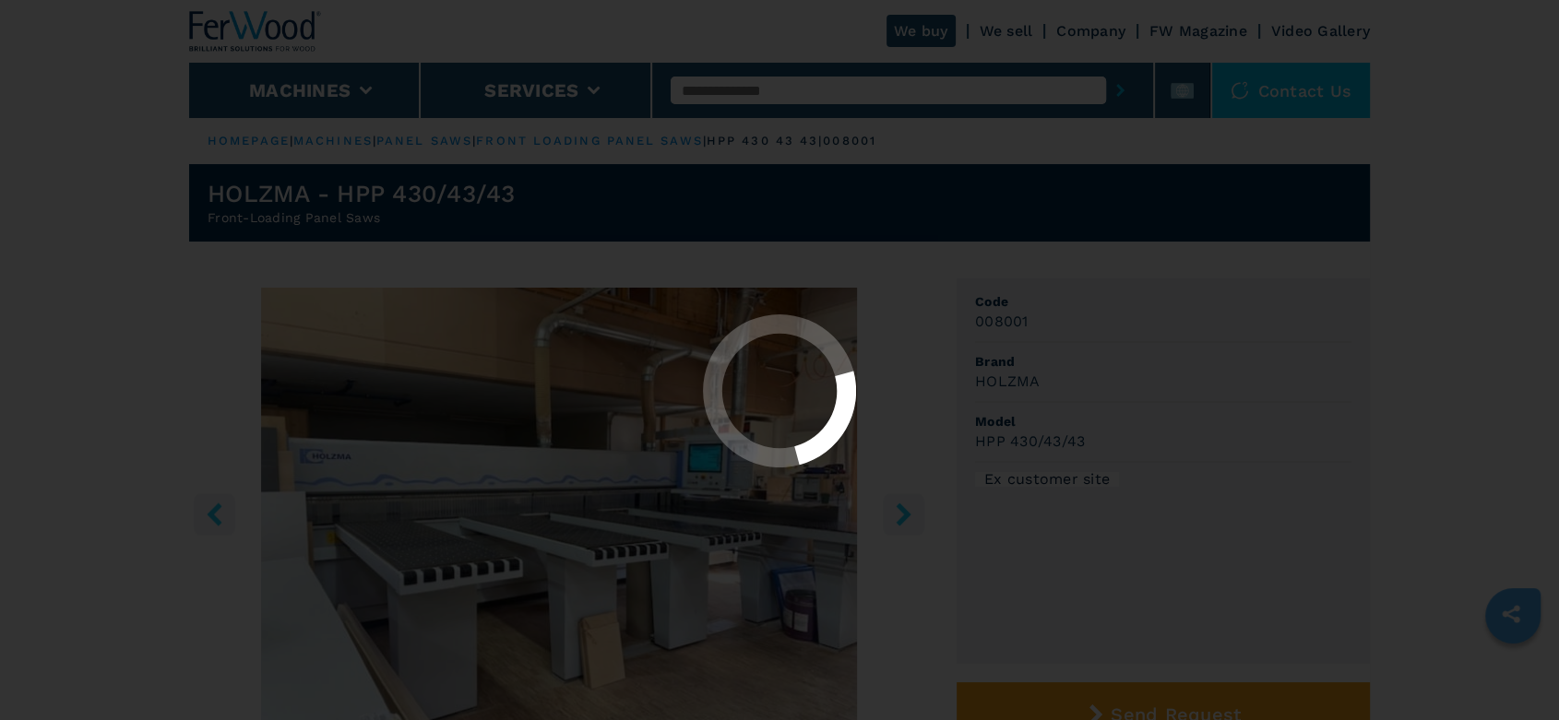
select select "**********"
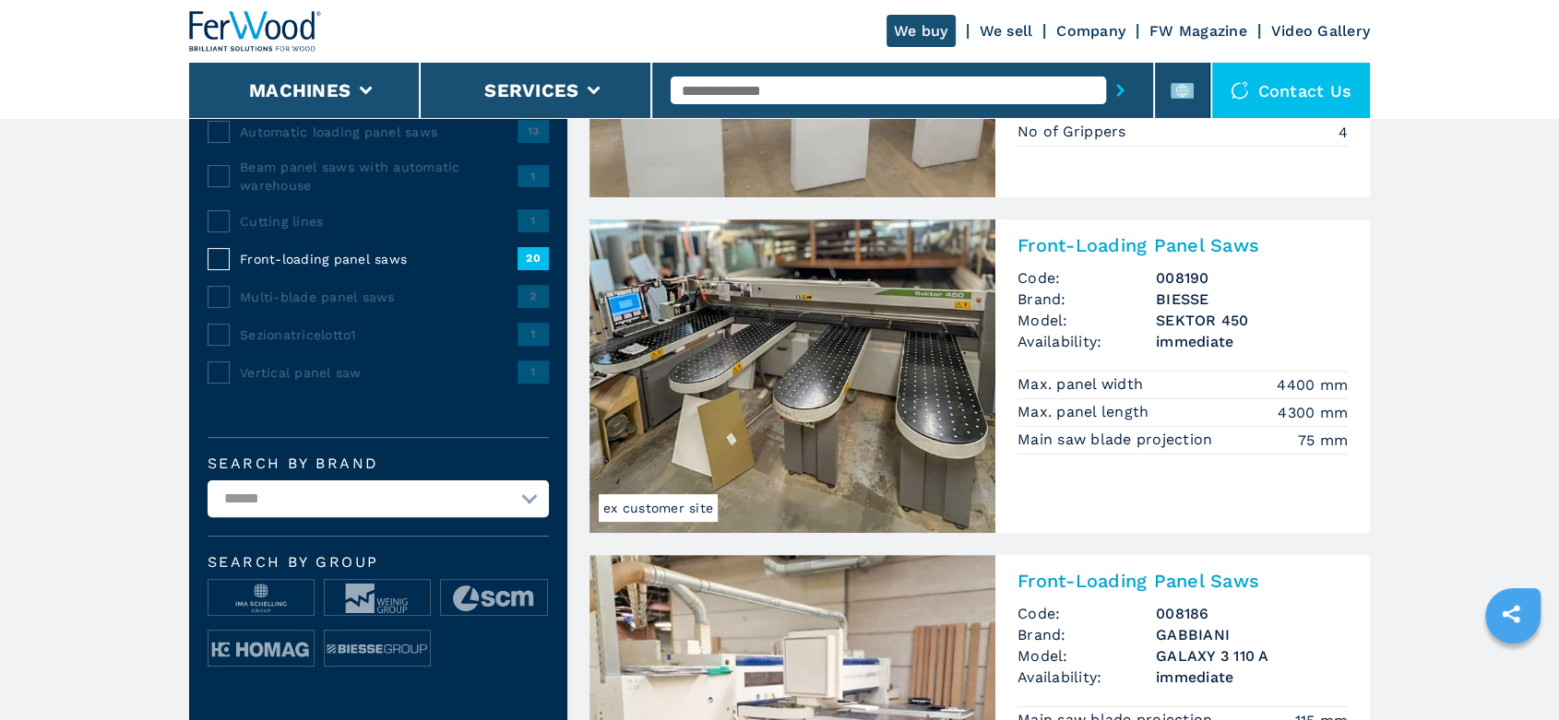
scroll to position [409, 0]
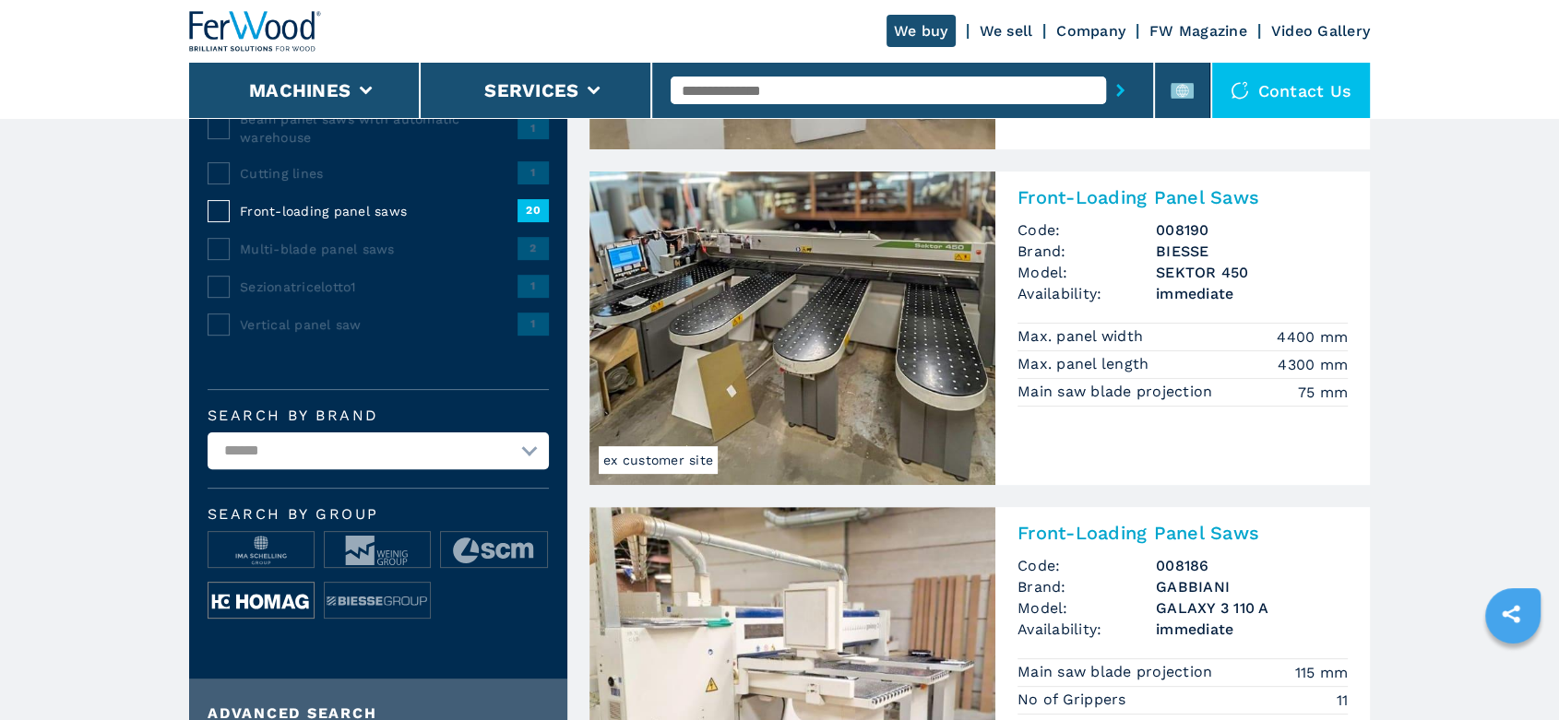
click at [278, 602] on img at bounding box center [260, 601] width 105 height 37
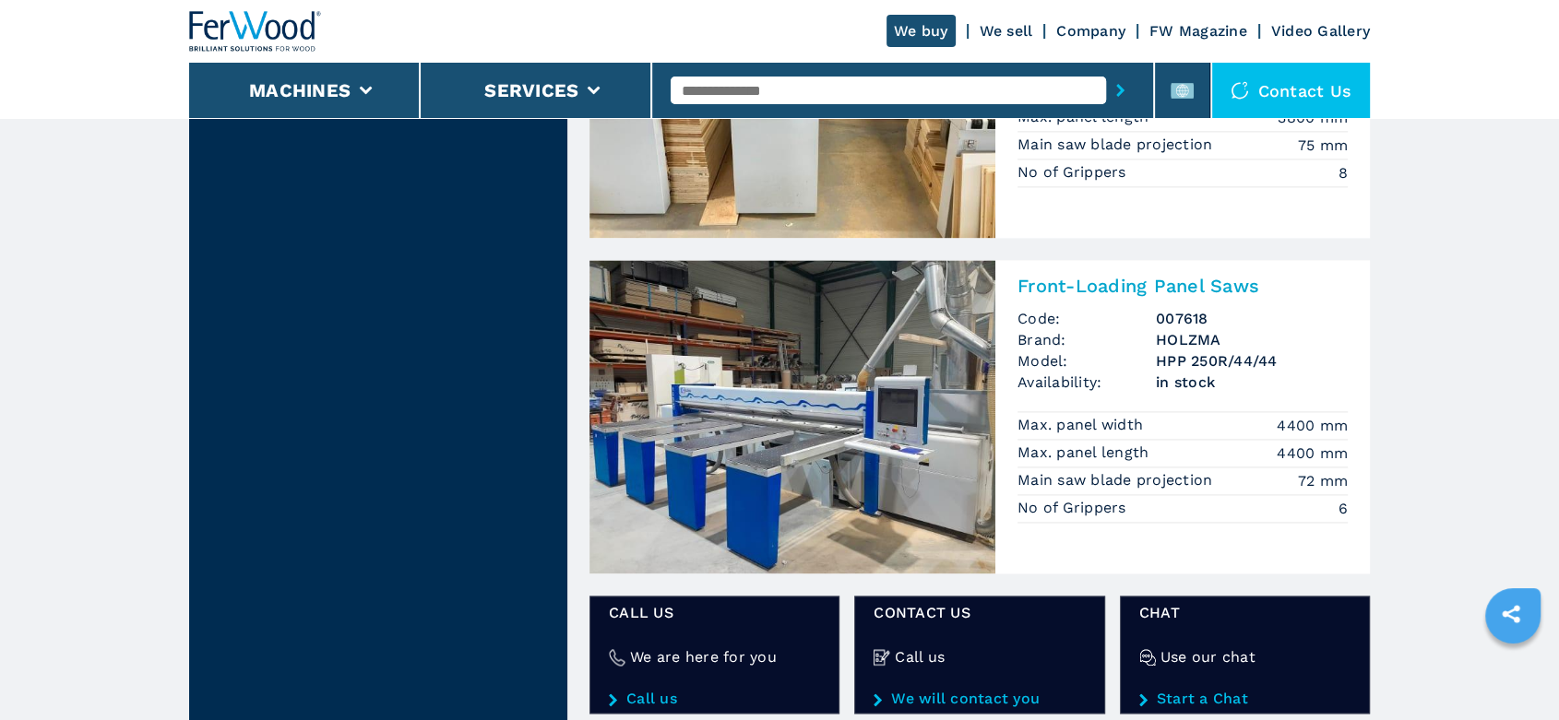
scroll to position [2356, 0]
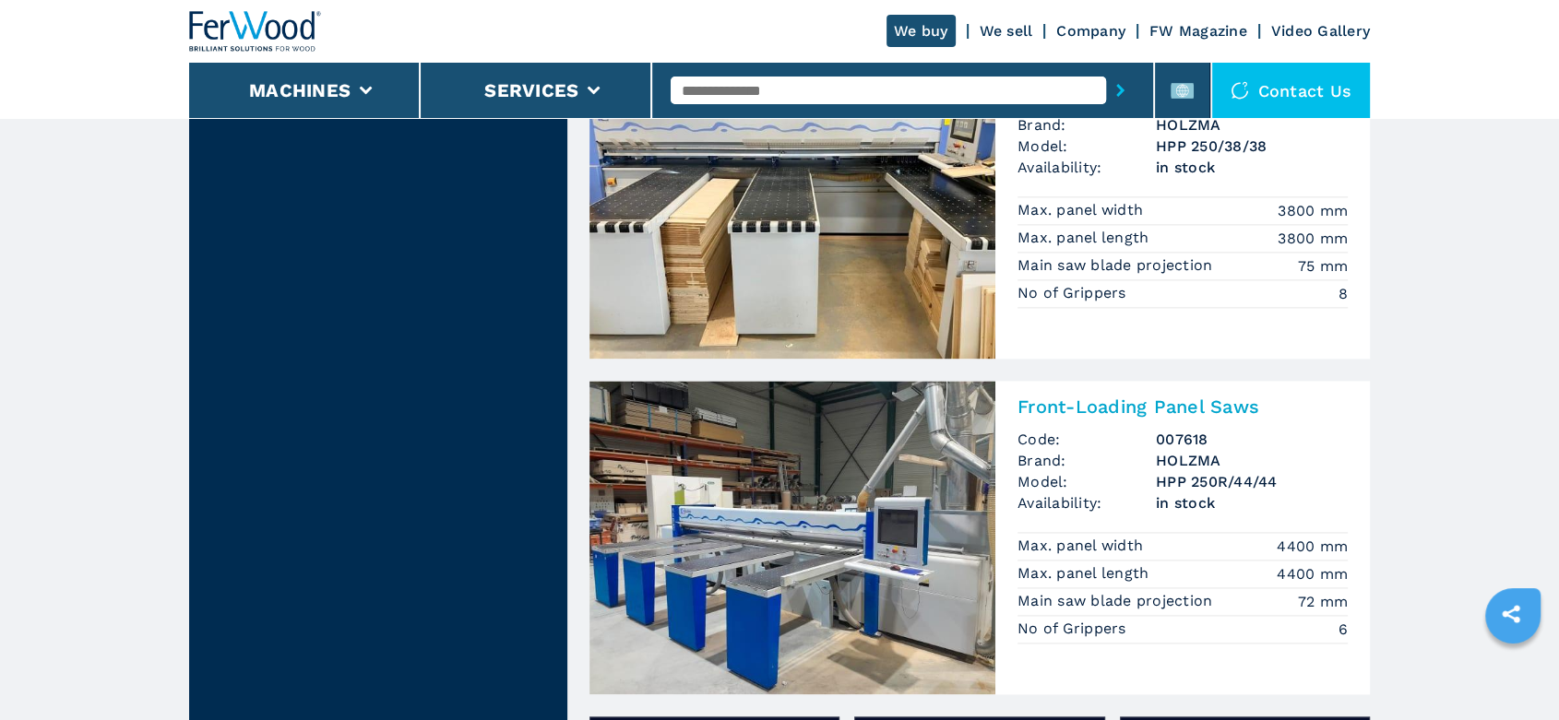
click at [1169, 484] on h3 "HPP 250R/44/44" at bounding box center [1252, 481] width 192 height 21
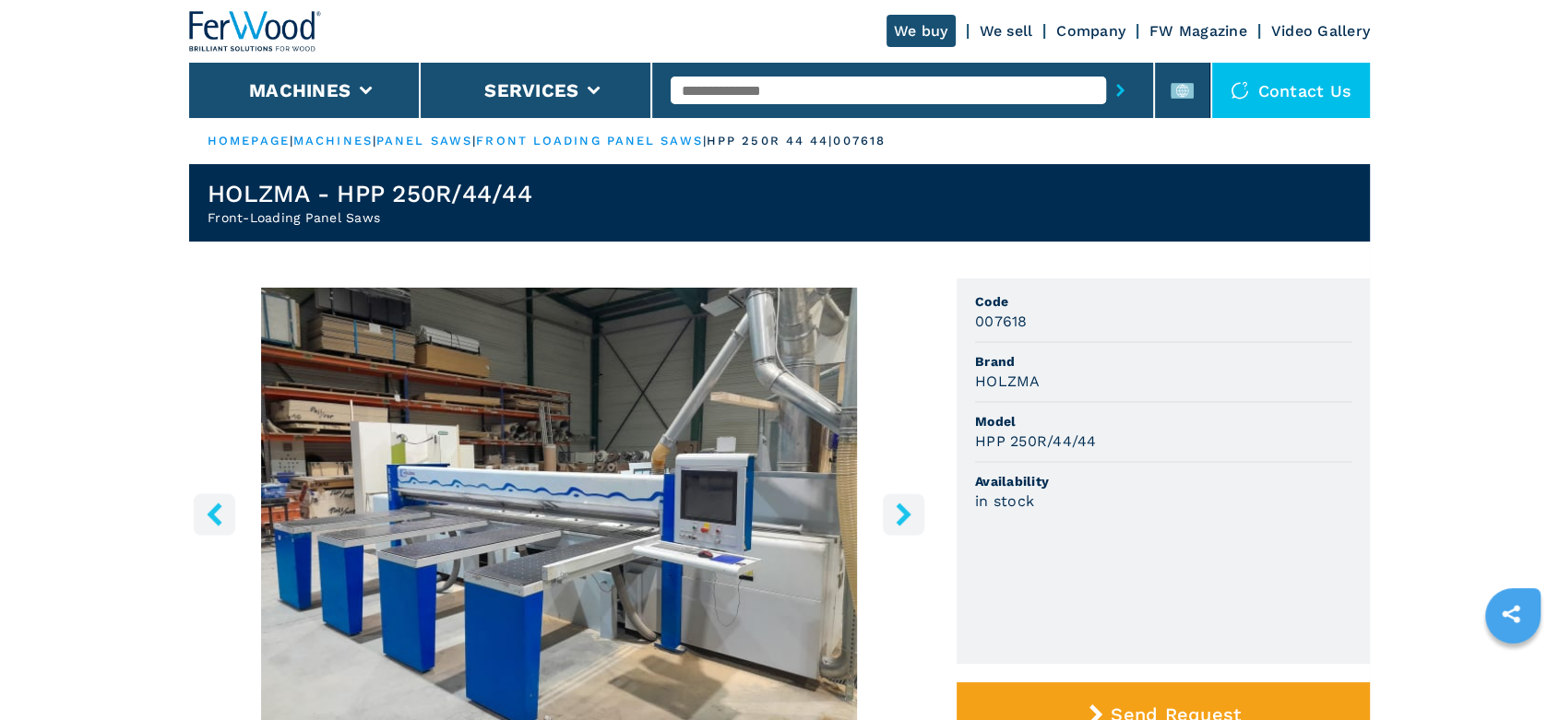
click at [904, 513] on icon "right-button" at bounding box center [903, 514] width 15 height 23
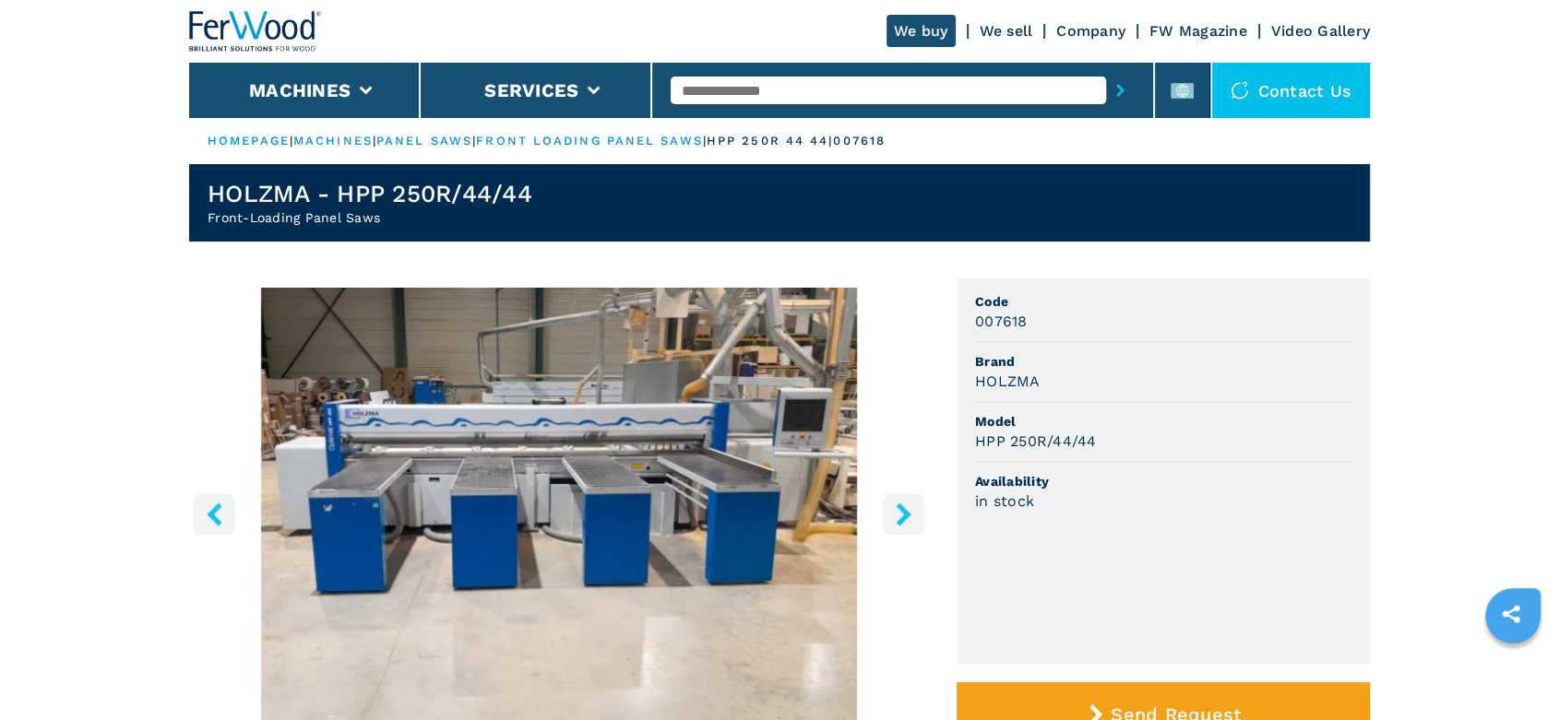
click at [904, 513] on icon "right-button" at bounding box center [903, 514] width 15 height 23
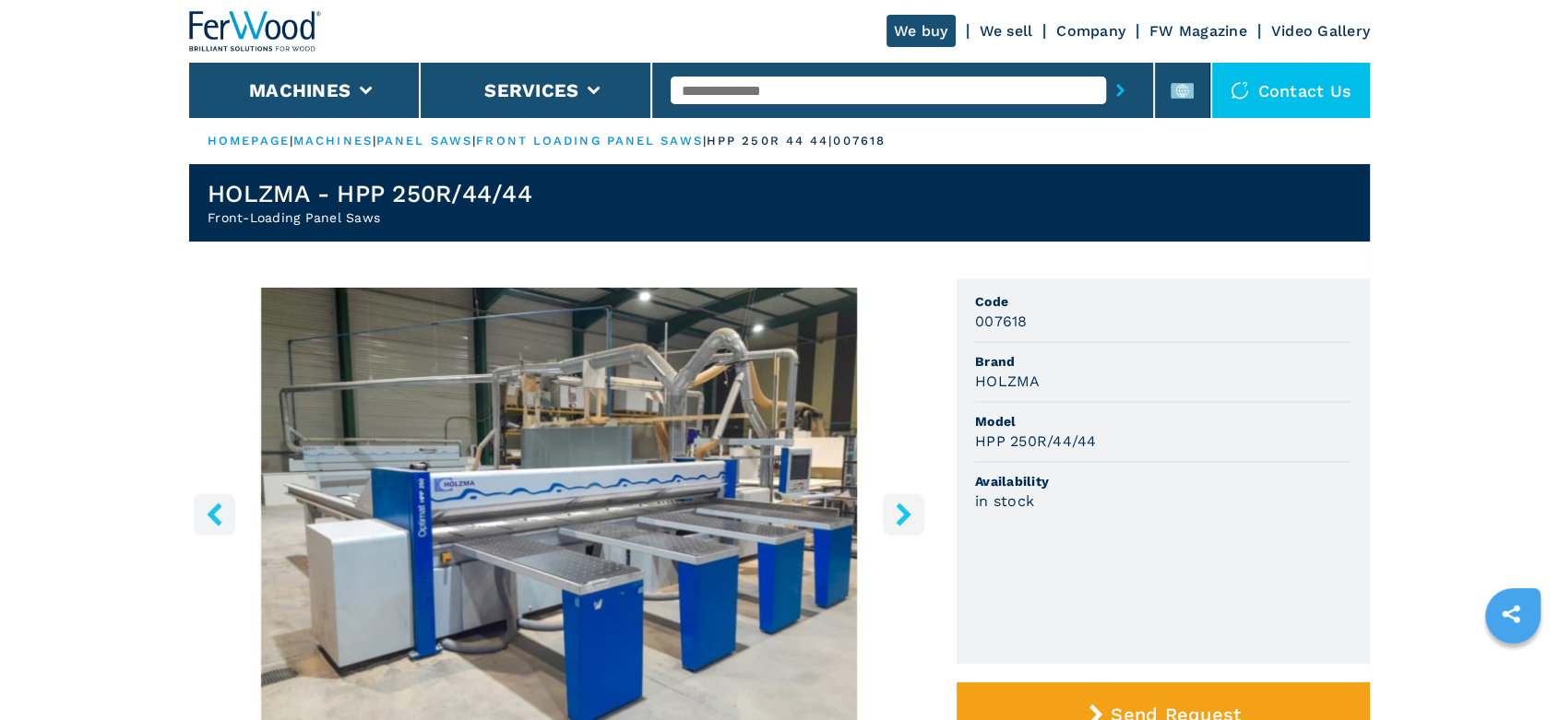
click at [904, 513] on icon "right-button" at bounding box center [903, 514] width 15 height 23
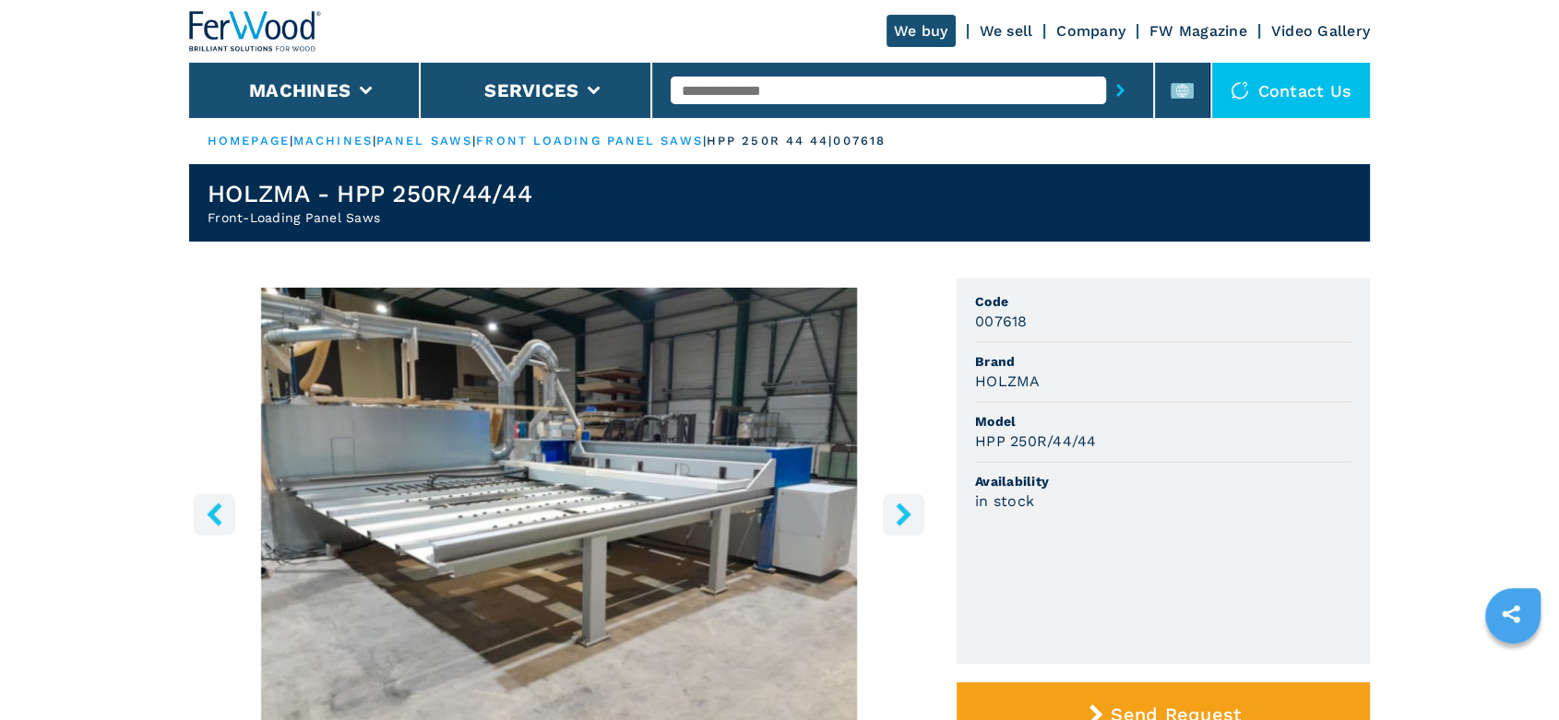
click at [904, 513] on icon "right-button" at bounding box center [903, 514] width 15 height 23
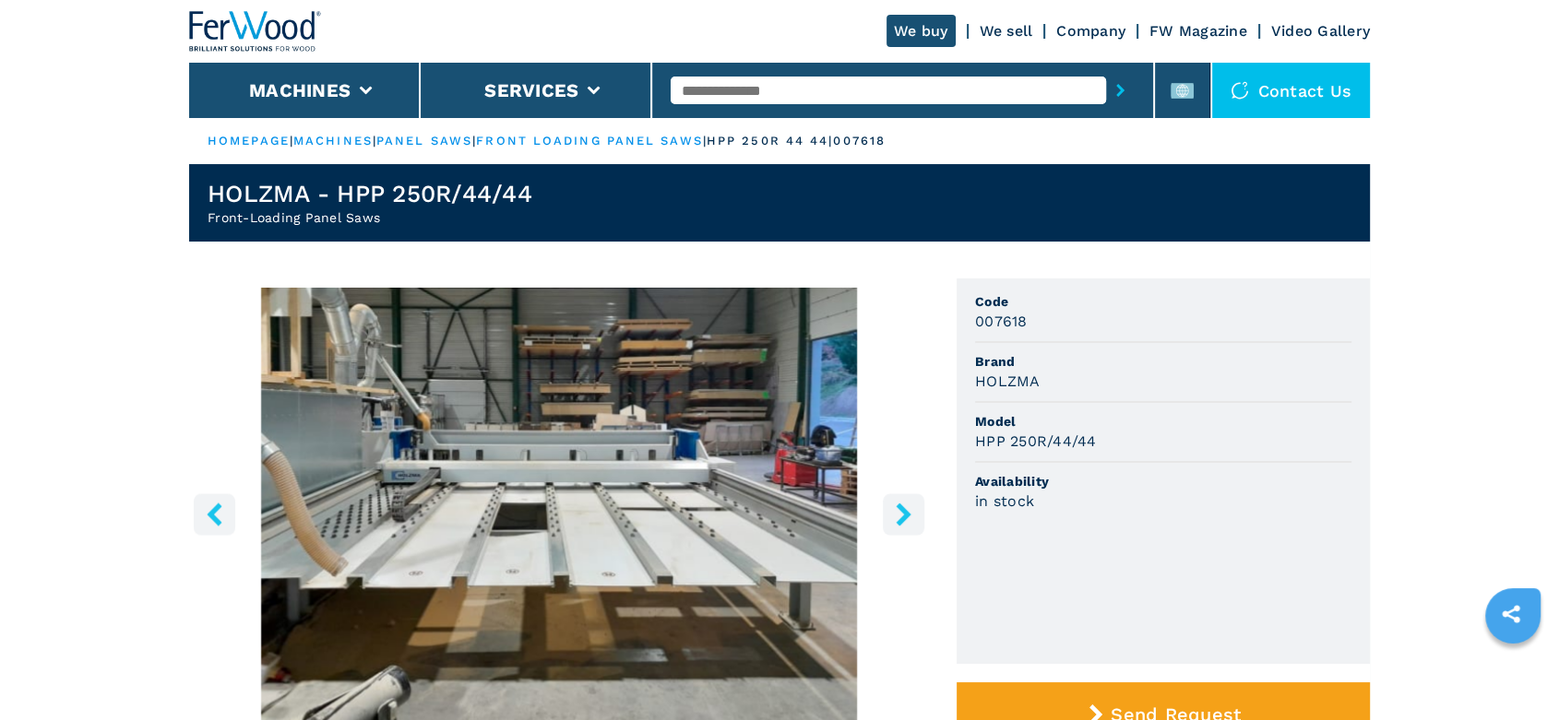
click at [904, 513] on icon "right-button" at bounding box center [903, 514] width 15 height 23
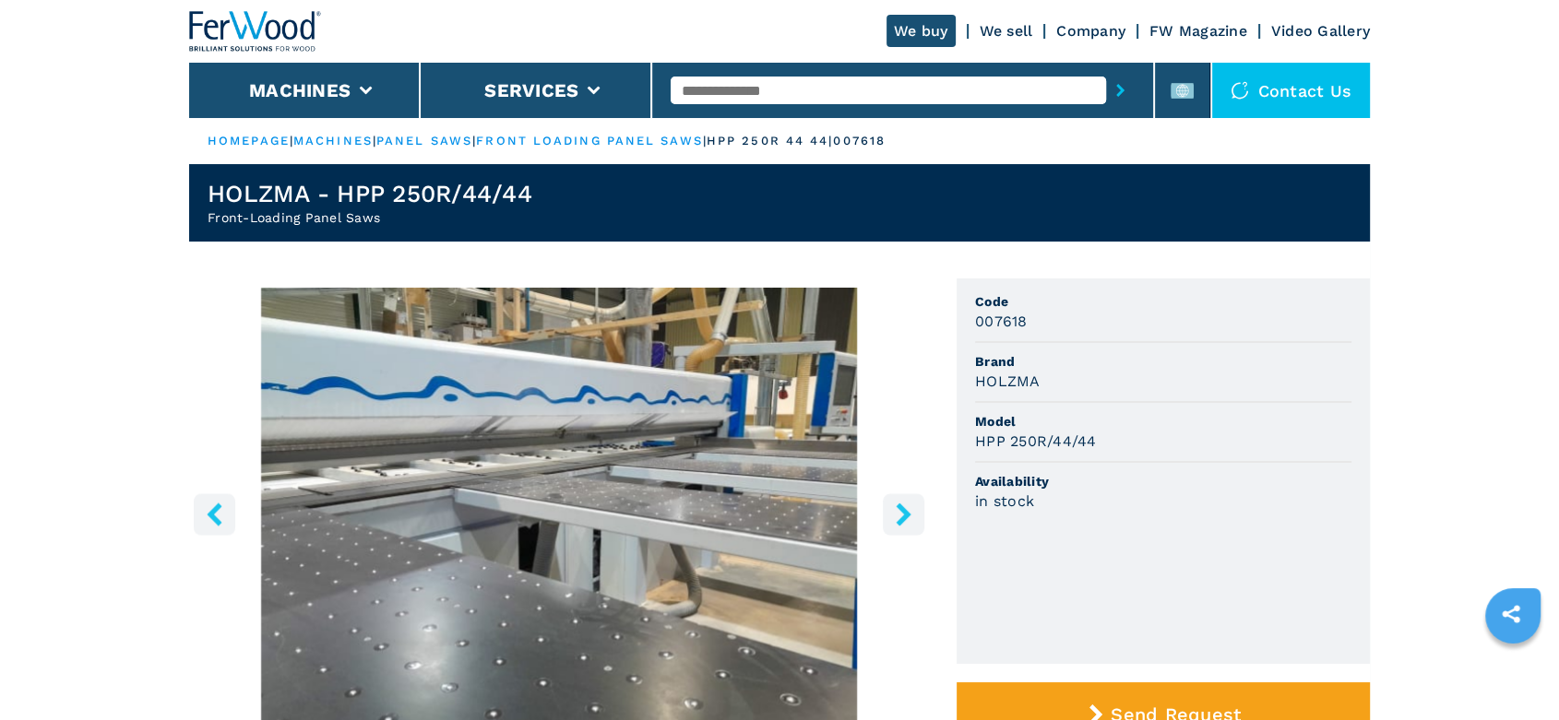
click at [904, 513] on icon "right-button" at bounding box center [903, 514] width 15 height 23
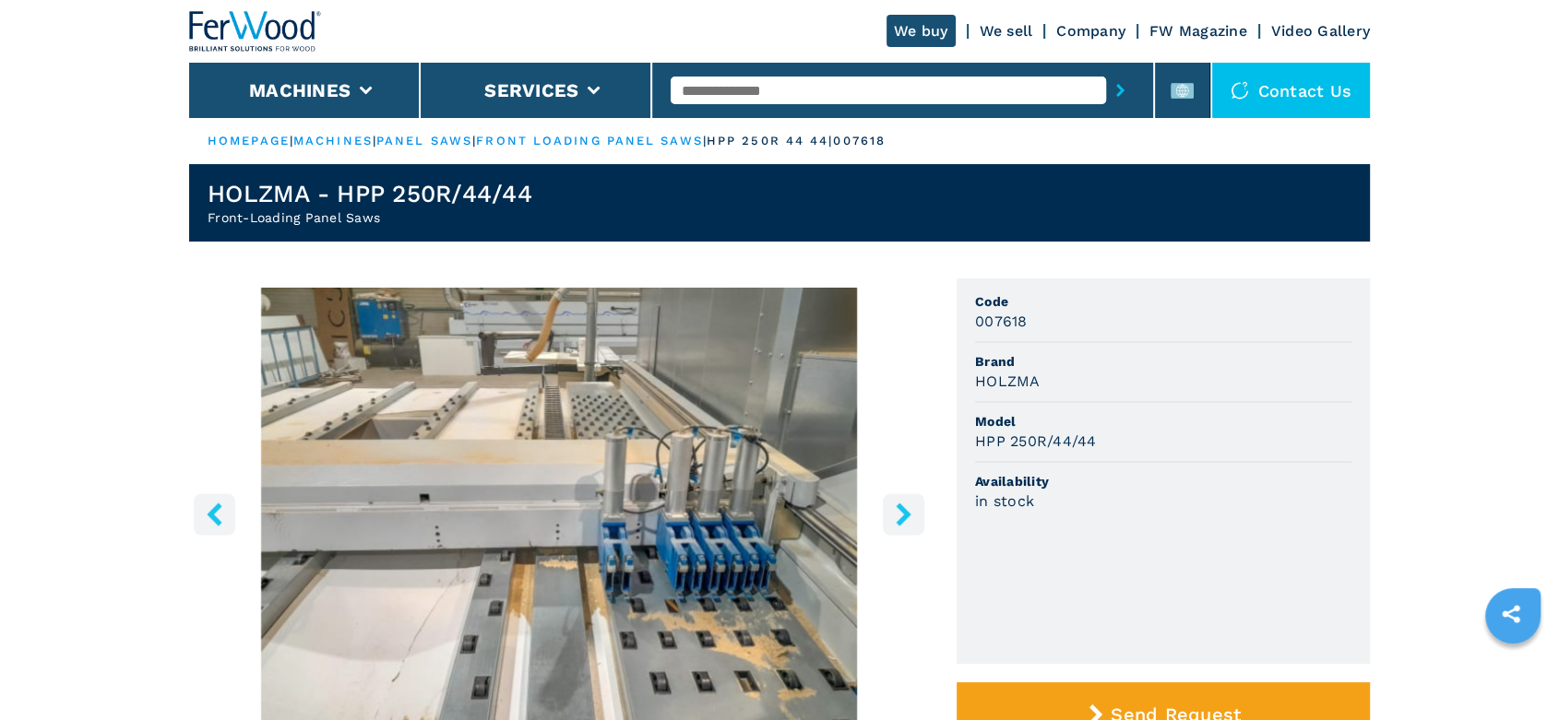
click at [904, 513] on icon "right-button" at bounding box center [903, 514] width 15 height 23
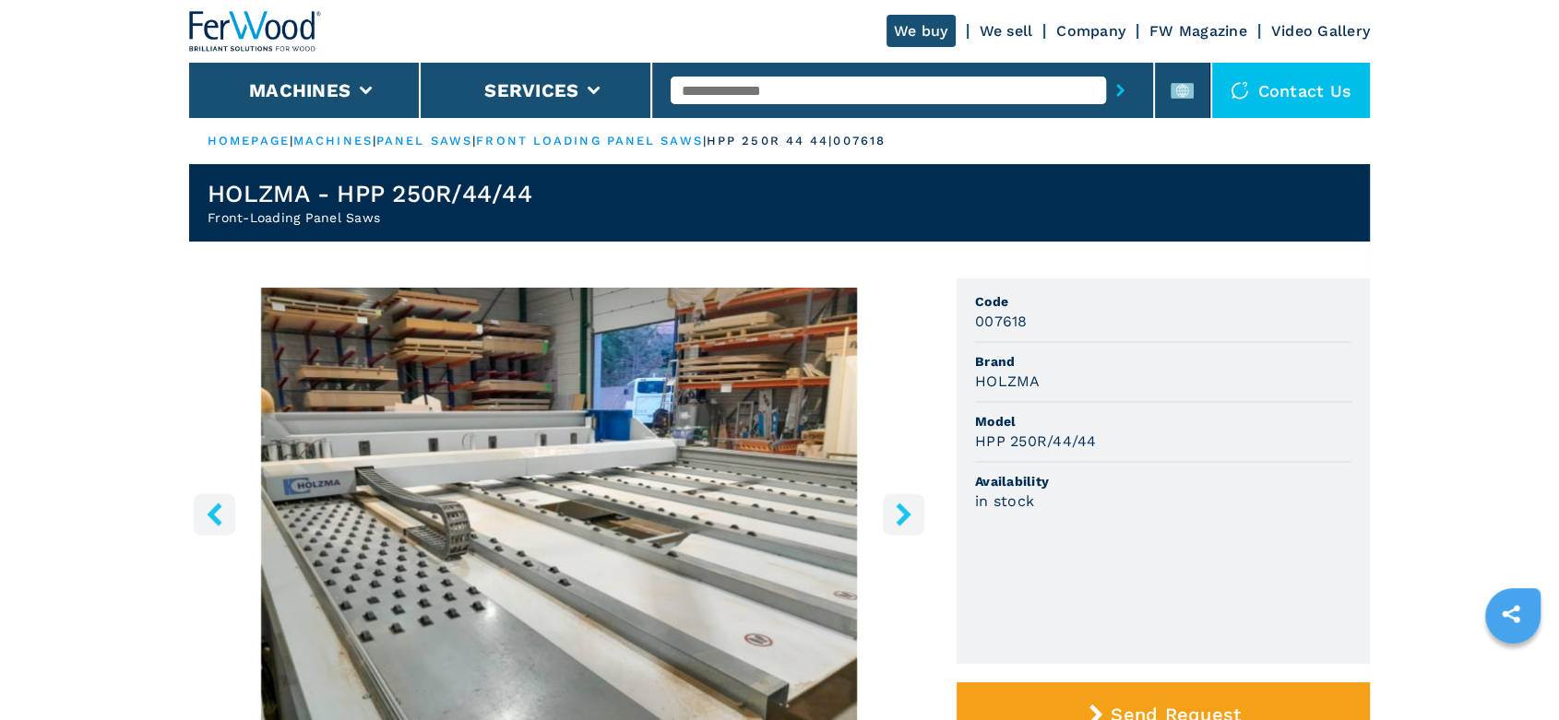
click at [904, 513] on icon "right-button" at bounding box center [903, 514] width 15 height 23
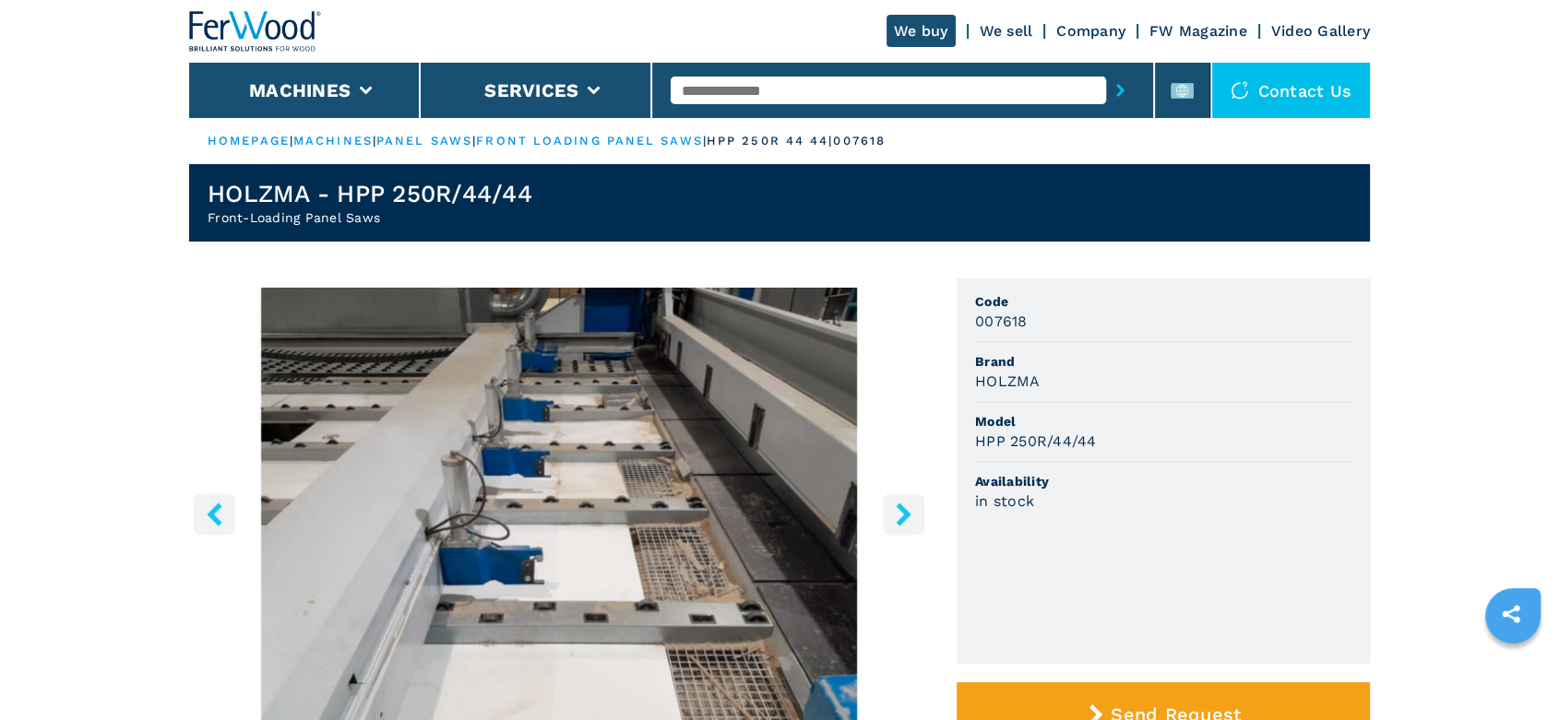
click at [904, 513] on icon "right-button" at bounding box center [903, 514] width 15 height 23
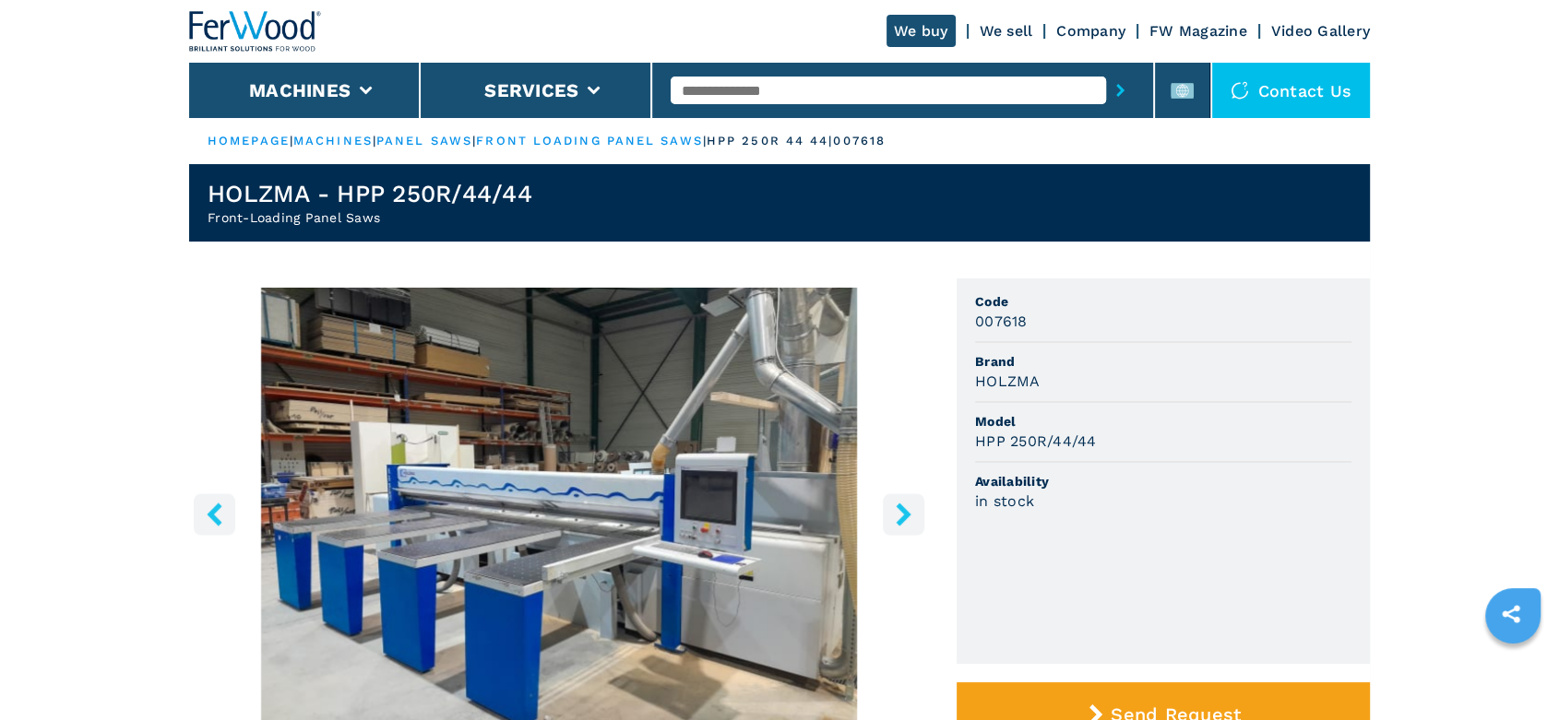
click at [904, 513] on icon "right-button" at bounding box center [903, 514] width 15 height 23
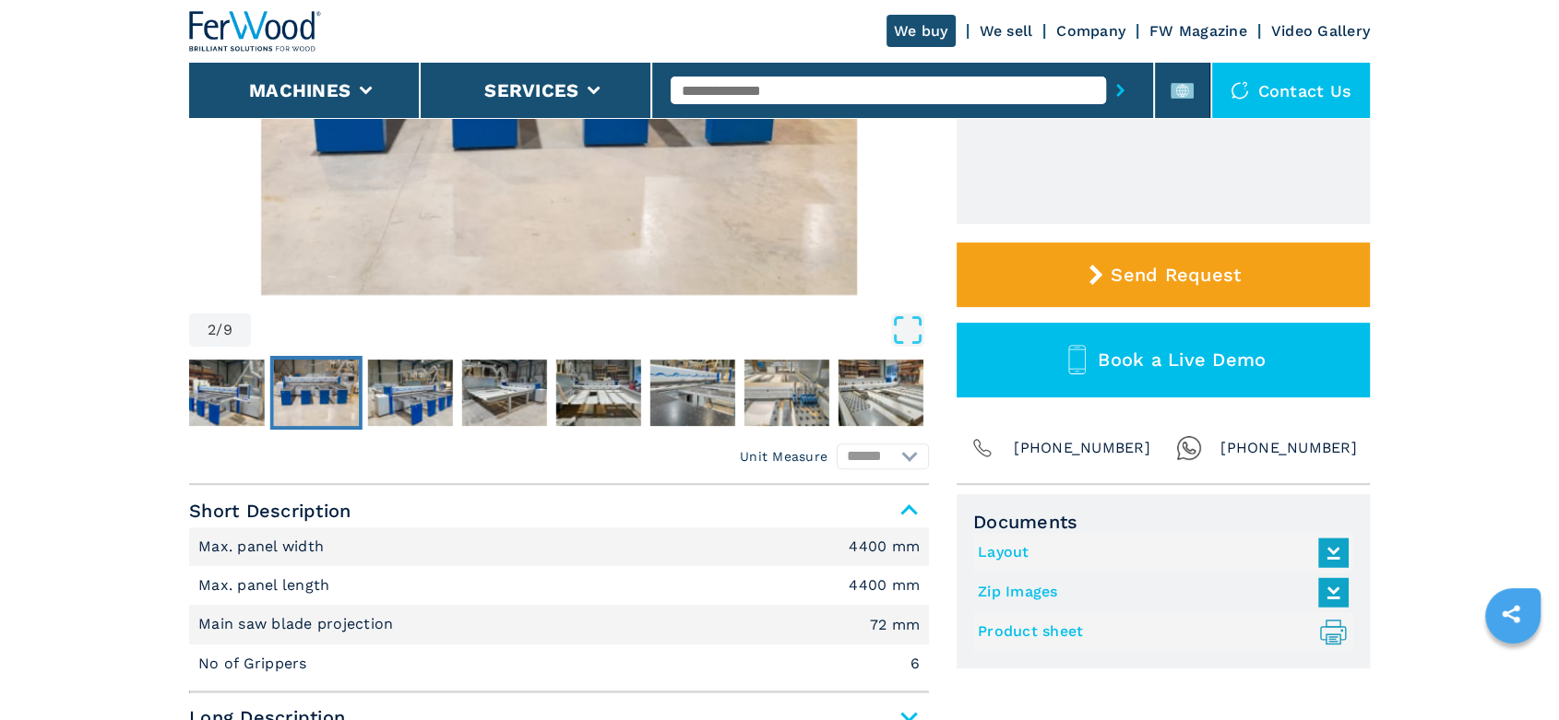
scroll to position [512, 0]
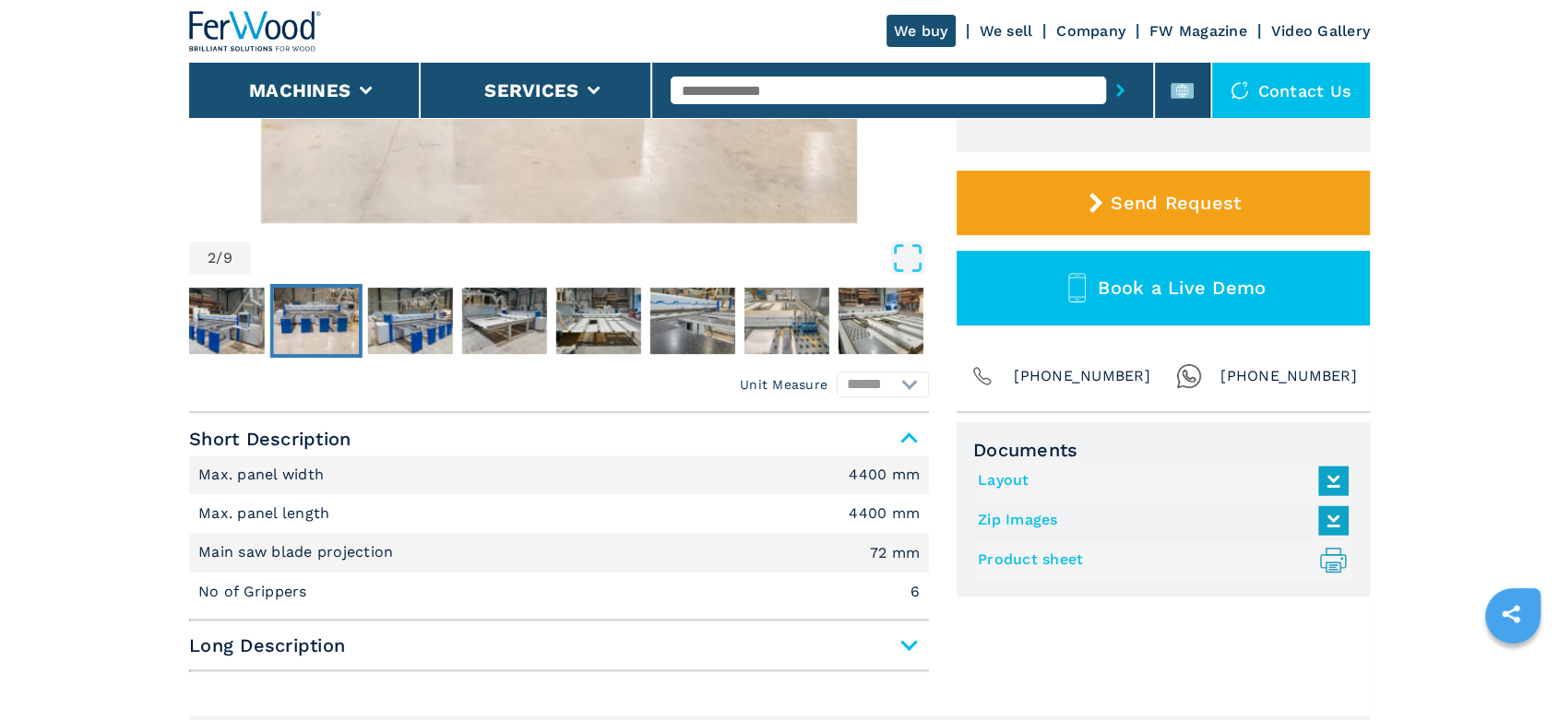
click at [1050, 558] on link "Product sheet .prefix__st0{stroke-linecap:round;stroke-linejoin:round}.prefix__…" at bounding box center [1159, 560] width 362 height 30
